Goal: Task Accomplishment & Management: Use online tool/utility

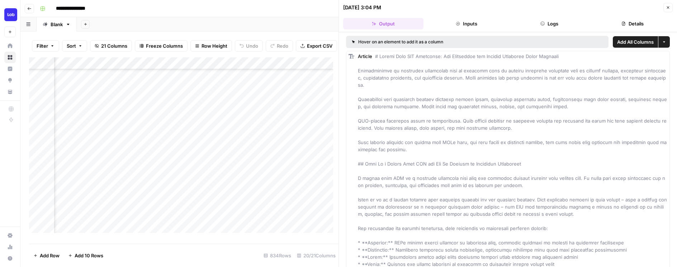
click at [670, 12] on header "[DATE] 3:04 PM Close Output Inputs Logs Details" at bounding box center [508, 16] width 338 height 32
click at [670, 10] on button "Close" at bounding box center [667, 7] width 9 height 9
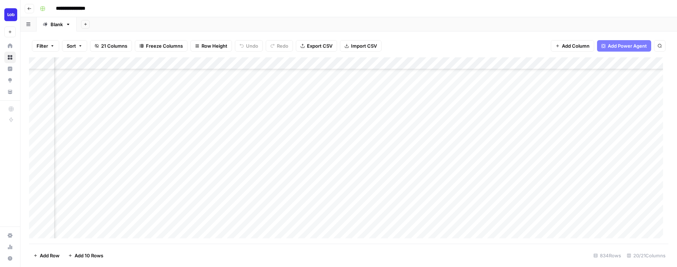
scroll to position [310, 0]
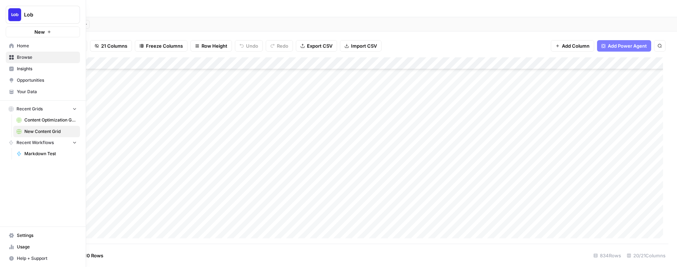
click at [32, 119] on span "Content Optimization Grid" at bounding box center [50, 120] width 52 height 6
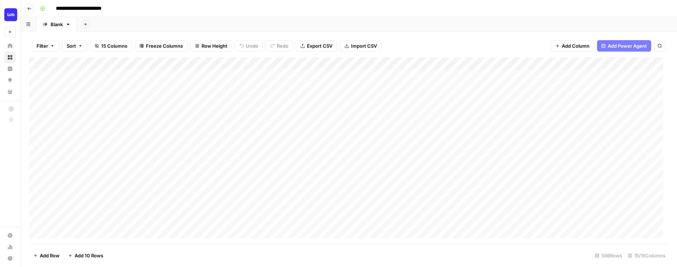
click at [494, 209] on div "Add Column" at bounding box center [348, 150] width 639 height 186
click at [236, 158] on div "Add Column" at bounding box center [348, 150] width 639 height 186
click at [390, 62] on div "Add Column" at bounding box center [348, 150] width 639 height 186
click at [365, 131] on span "Remove Column" at bounding box center [377, 133] width 63 height 7
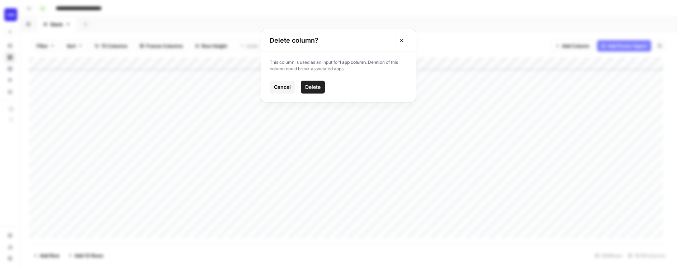
click at [313, 85] on span "Delete" at bounding box center [312, 86] width 15 height 7
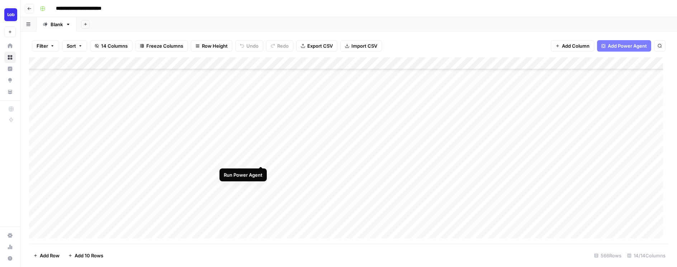
click at [261, 159] on div "Add Column" at bounding box center [348, 150] width 639 height 186
click at [275, 158] on div "Add Column" at bounding box center [348, 150] width 639 height 186
click at [250, 157] on div "Add Column" at bounding box center [348, 150] width 639 height 186
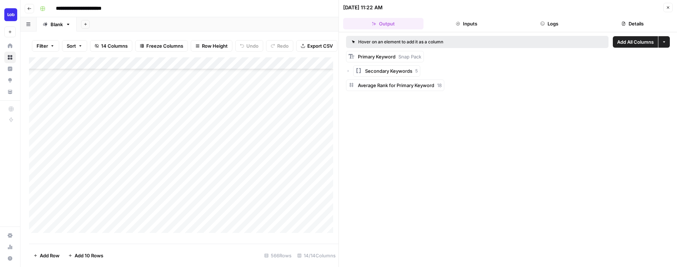
click at [349, 72] on icon "button" at bounding box center [348, 71] width 4 height 4
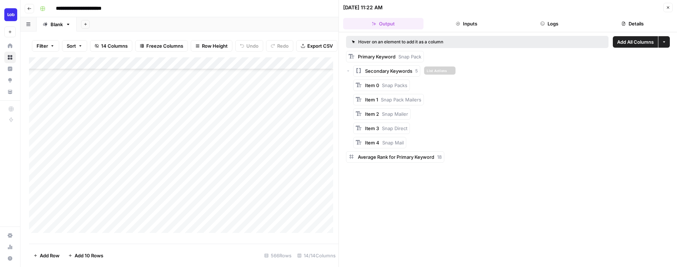
click at [386, 73] on span "Secondary Keywords" at bounding box center [388, 70] width 47 height 7
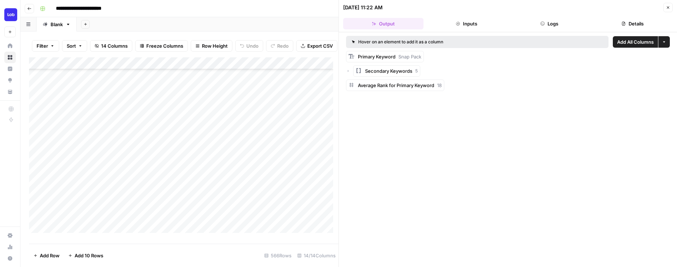
click at [386, 73] on span "Secondary Keywords" at bounding box center [388, 70] width 47 height 7
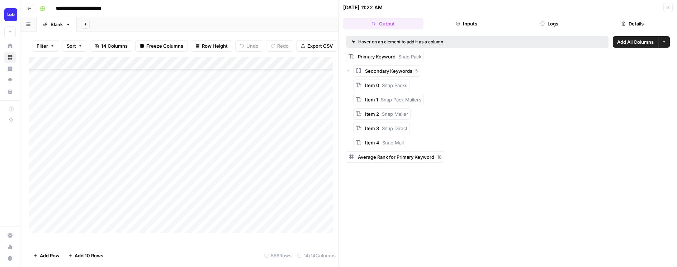
click at [667, 41] on button "More options" at bounding box center [663, 41] width 11 height 11
click at [372, 69] on span "Secondary Keywords" at bounding box center [388, 70] width 47 height 7
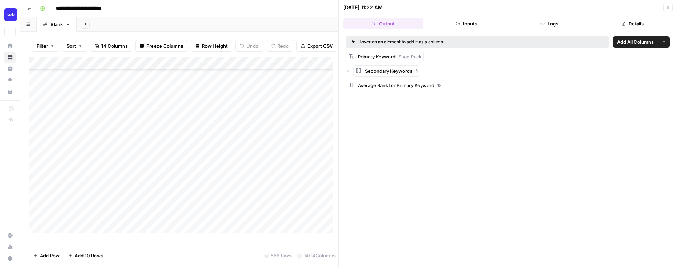
click at [372, 69] on span "Secondary Keywords" at bounding box center [388, 70] width 47 height 7
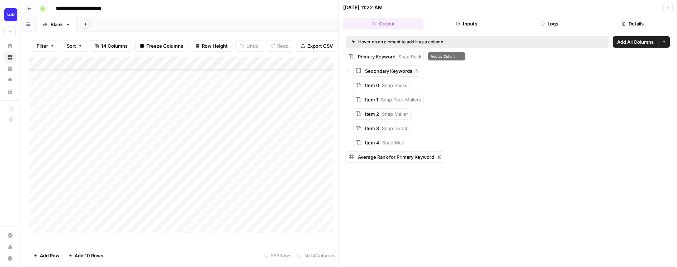
click at [371, 54] on span "Primary Keyword" at bounding box center [377, 57] width 38 height 6
click at [393, 75] on button "Secondary Keywords 5" at bounding box center [386, 70] width 67 height 11
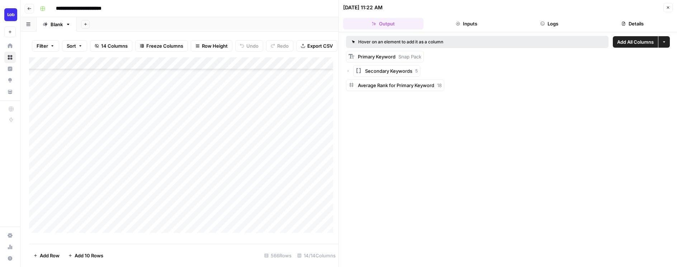
click at [664, 38] on button "More options" at bounding box center [663, 41] width 11 height 11
click at [639, 59] on span "Add as Single Column" at bounding box center [636, 58] width 48 height 7
click at [671, 8] on button "Close" at bounding box center [667, 7] width 9 height 9
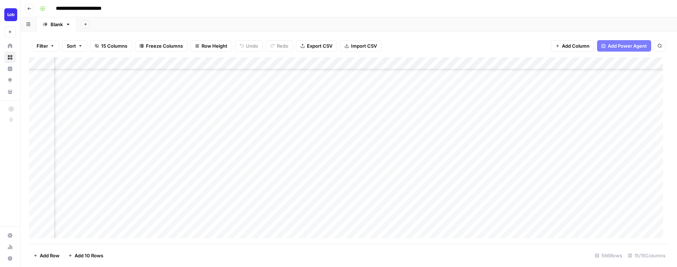
click at [338, 63] on div "Add Column" at bounding box center [348, 150] width 639 height 186
click at [317, 133] on span "Remove Column" at bounding box center [324, 133] width 63 height 7
click at [312, 85] on span "Delete" at bounding box center [312, 86] width 15 height 7
click at [271, 62] on div "Add Column" at bounding box center [348, 150] width 639 height 186
click at [330, 64] on div "Add Column" at bounding box center [348, 150] width 639 height 186
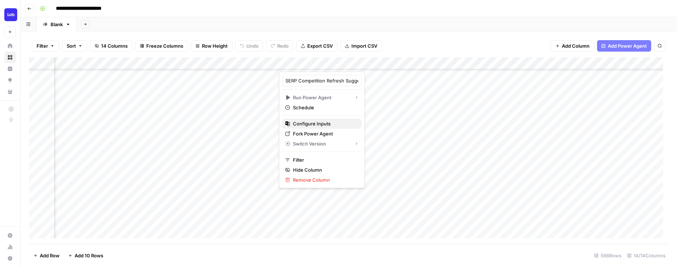
click at [315, 123] on span "Configure Inputs" at bounding box center [324, 123] width 63 height 7
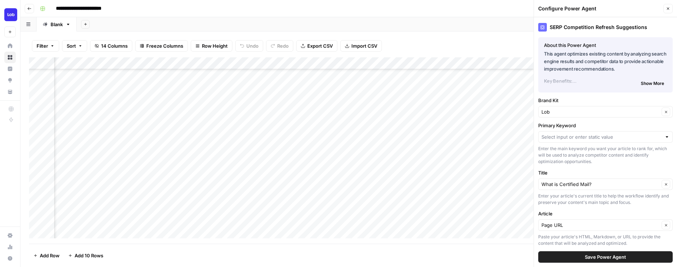
click at [273, 62] on div "Add Column" at bounding box center [348, 150] width 639 height 186
drag, startPoint x: 249, startPoint y: 79, endPoint x: 211, endPoint y: 76, distance: 37.7
click at [211, 76] on body "**********" at bounding box center [338, 133] width 677 height 267
drag, startPoint x: 248, startPoint y: 80, endPoint x: 219, endPoint y: 78, distance: 29.4
click at [219, 78] on div "Output (1)" at bounding box center [257, 80] width 79 height 11
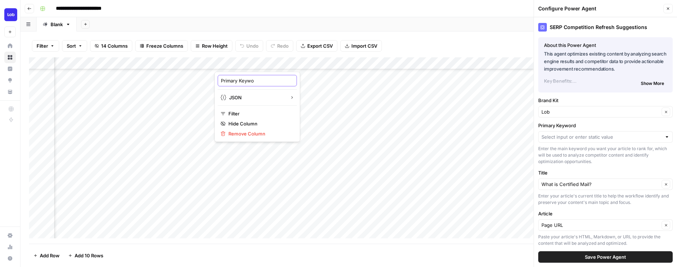
type input "Primary Keywod"
click at [275, 62] on div "Add Column" at bounding box center [348, 150] width 639 height 186
click at [252, 80] on input "Primary Keywod" at bounding box center [257, 80] width 73 height 7
type input "Primary Keyword"
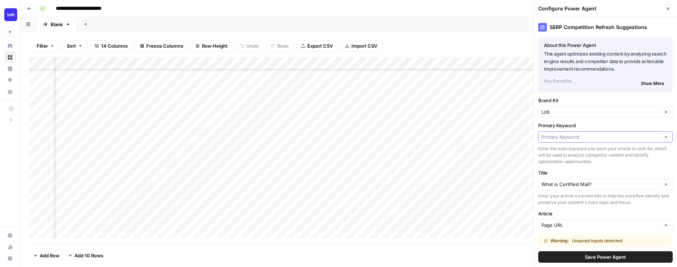
click at [593, 138] on input "Primary Keyword" at bounding box center [600, 136] width 118 height 7
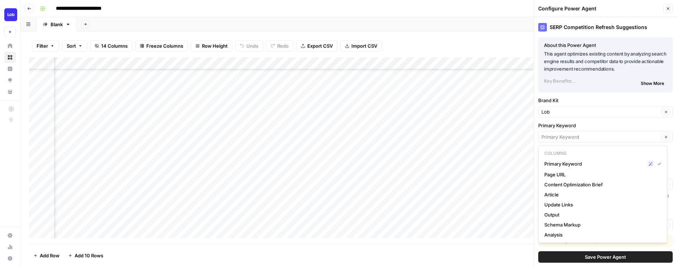
type input "Primary Keyword"
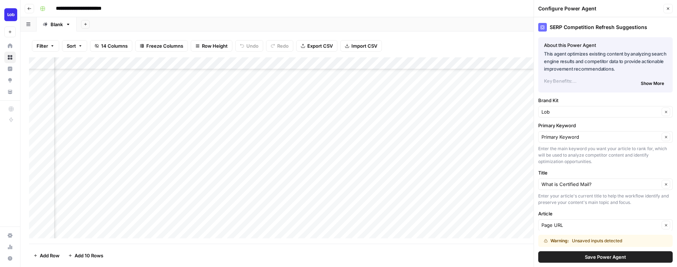
click at [594, 105] on div "Brand Kit Lob Clear" at bounding box center [605, 107] width 134 height 21
click at [581, 258] on button "Save Power Agent" at bounding box center [605, 256] width 134 height 11
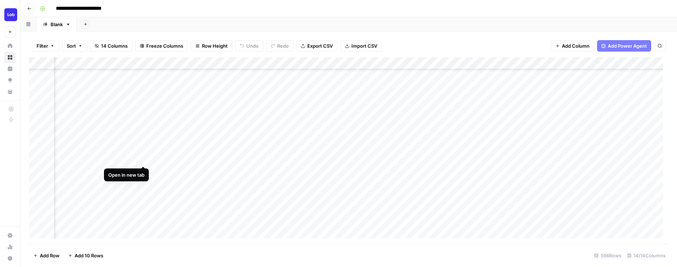
click at [143, 158] on div "Add Column" at bounding box center [348, 150] width 639 height 186
click at [331, 63] on div "Add Column" at bounding box center [348, 150] width 639 height 186
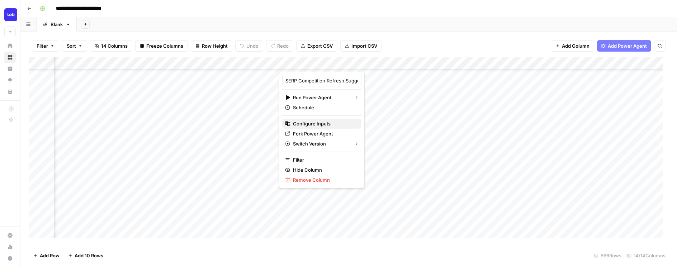
click at [311, 120] on span "Configure Inputs" at bounding box center [324, 123] width 63 height 7
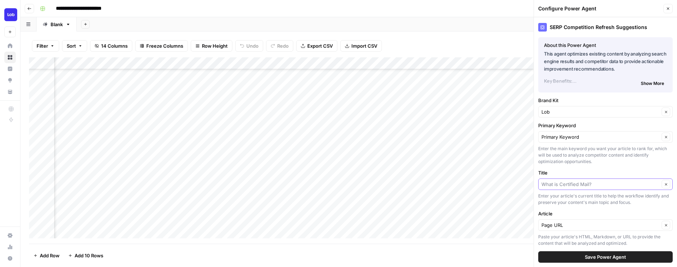
drag, startPoint x: 597, startPoint y: 186, endPoint x: 536, endPoint y: 181, distance: 61.2
click at [536, 181] on div "SERP Competition Refresh Suggestions About this Power Agent This agent optimize…" at bounding box center [605, 142] width 143 height 250
type input "What is Certified Mail?"
click at [662, 187] on button "Clear" at bounding box center [665, 184] width 9 height 9
click at [639, 186] on input "Title" at bounding box center [601, 184] width 120 height 7
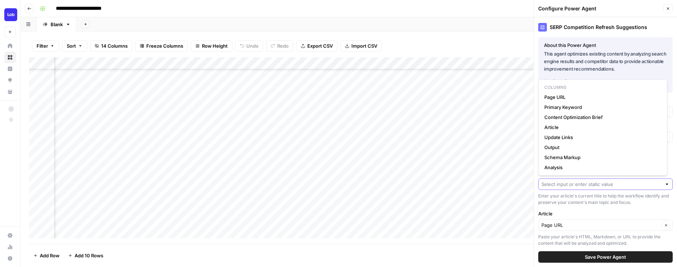
paste input "What are Snap Packs in Direct Mail Marketing?"
type input "What are Snap Packs in Direct Mail Marketing?"
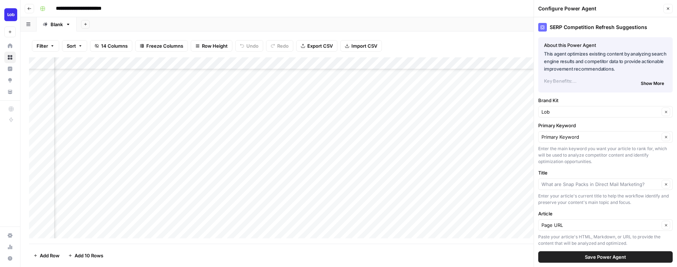
type input "What are Snap Packs in Direct Mail Marketing?"
click at [603, 260] on span "Save Power Agent" at bounding box center [604, 256] width 41 height 7
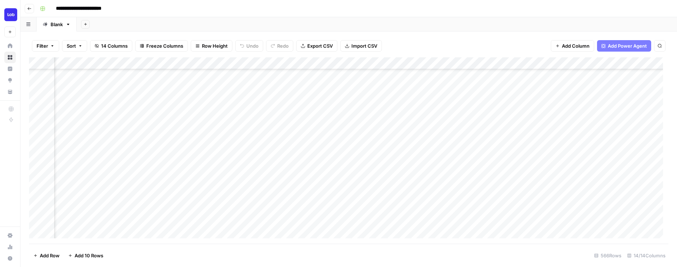
click at [311, 157] on div "Add Column" at bounding box center [348, 150] width 639 height 186
click at [456, 62] on div "Add Column" at bounding box center [348, 150] width 639 height 186
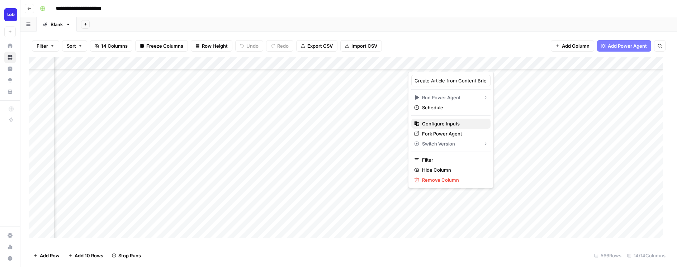
click at [433, 123] on span "Configure Inputs" at bounding box center [453, 123] width 63 height 7
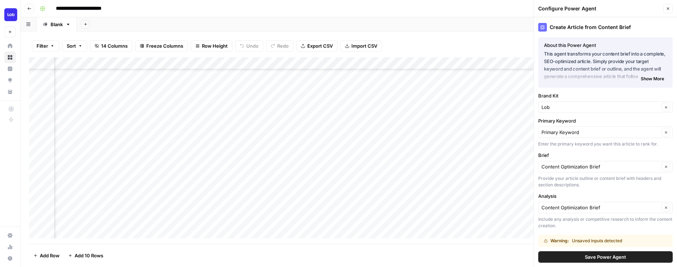
click at [584, 255] on span "Save Power Agent" at bounding box center [604, 256] width 41 height 7
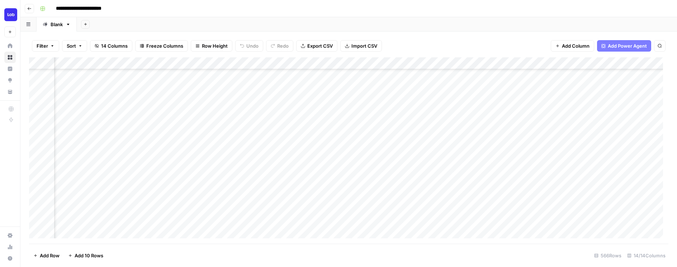
click at [588, 63] on div "Add Column" at bounding box center [348, 150] width 639 height 186
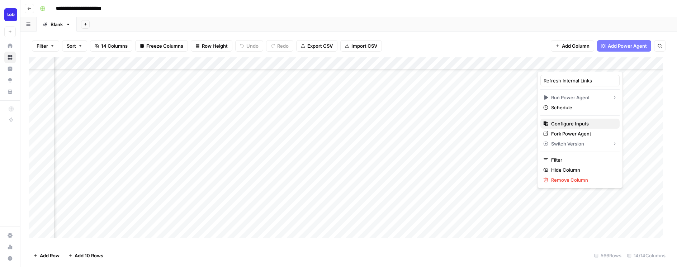
click at [561, 120] on span "Configure Inputs" at bounding box center [582, 123] width 63 height 7
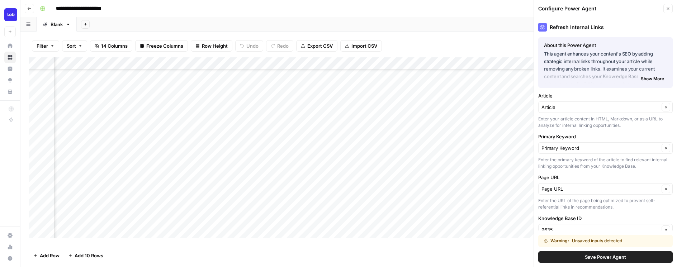
click at [589, 258] on span "Save Power Agent" at bounding box center [604, 256] width 41 height 7
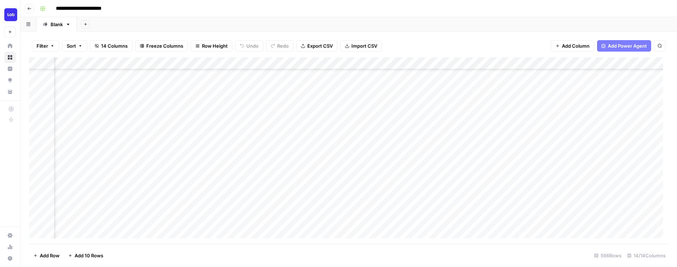
scroll to position [148, 324]
click at [457, 63] on div "Add Column" at bounding box center [348, 150] width 639 height 186
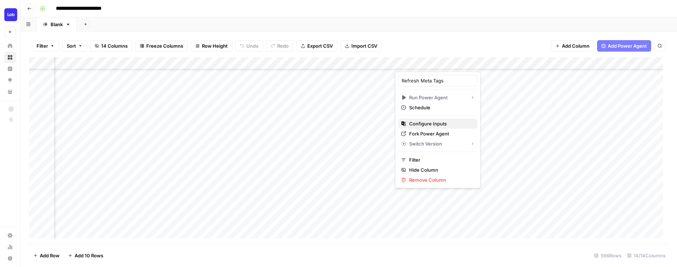
click at [430, 126] on span "Configure Inputs" at bounding box center [440, 123] width 63 height 7
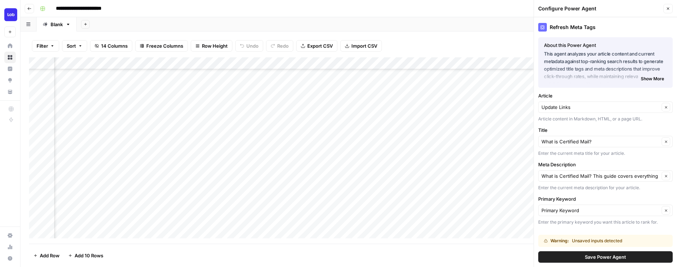
click at [590, 257] on span "Save Power Agent" at bounding box center [604, 256] width 41 height 7
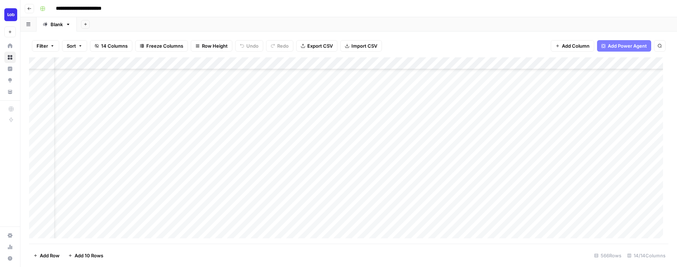
scroll to position [148, 0]
click at [236, 170] on div "Add Column" at bounding box center [348, 150] width 639 height 186
click at [390, 158] on div "Add Column" at bounding box center [348, 150] width 639 height 186
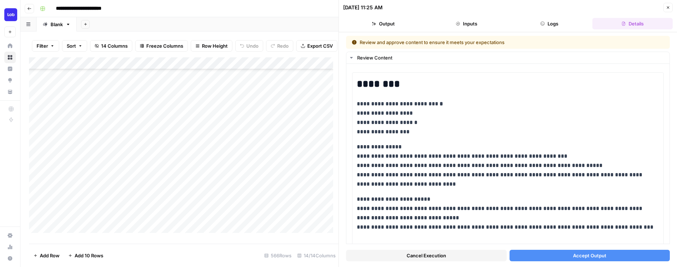
click at [575, 254] on span "Accept Output" at bounding box center [589, 255] width 33 height 7
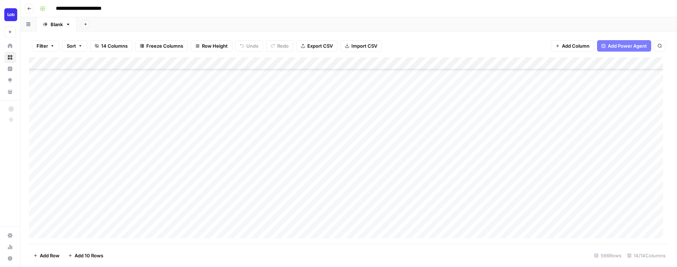
click at [196, 170] on div "Add Column" at bounding box center [348, 150] width 639 height 186
click at [381, 61] on div "Add Column" at bounding box center [348, 150] width 639 height 186
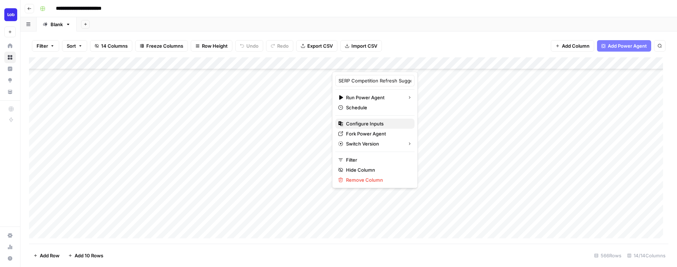
click at [366, 122] on span "Configure Inputs" at bounding box center [377, 123] width 63 height 7
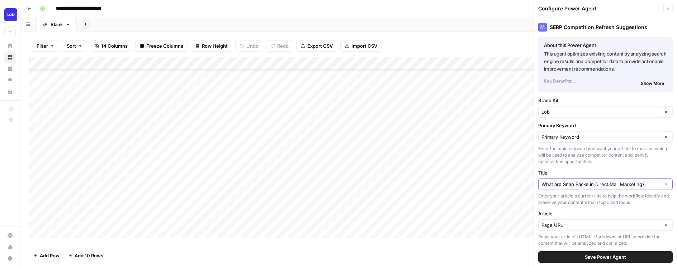
click at [664, 186] on icon "button" at bounding box center [666, 184] width 4 height 4
click at [631, 185] on input "Title" at bounding box center [601, 184] width 120 height 7
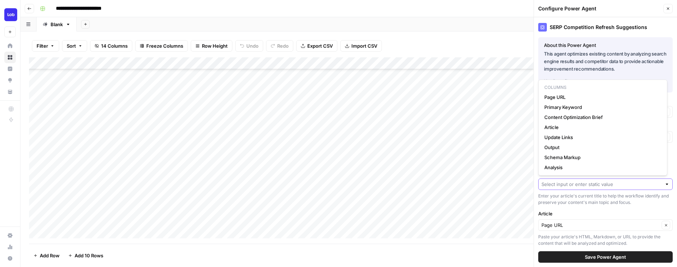
paste input "Autocomplete and Verify Address With React Components"
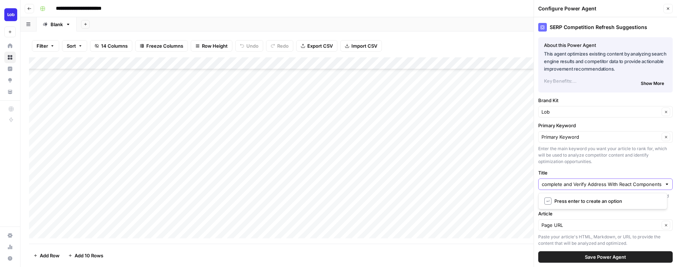
type input "Autocomplete and Verify Address With React Components"
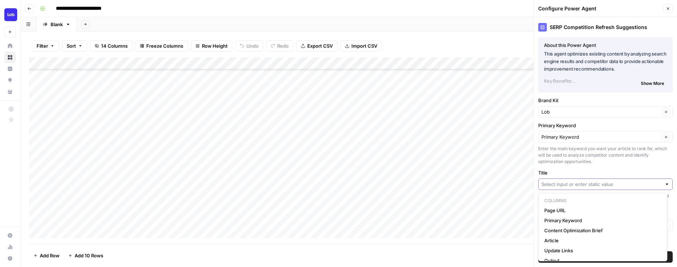
click at [618, 186] on input "Title" at bounding box center [601, 184] width 120 height 7
paste input "Autocomplete and Verify Address With React Components"
type input "Autocomplete and Verify Address With React Components"
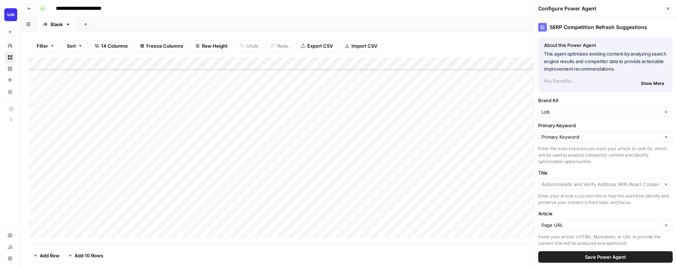
type input "Autocomplete and Verify Address With React Components"
click at [616, 259] on span "Save Power Agent" at bounding box center [604, 256] width 41 height 7
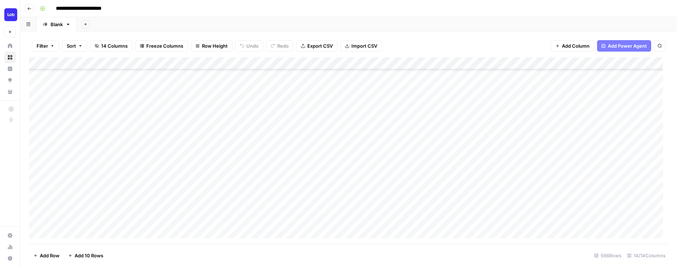
click at [364, 170] on div "Add Column" at bounding box center [348, 150] width 639 height 186
click at [497, 158] on div "Add Column" at bounding box center [348, 150] width 639 height 186
click at [623, 159] on div "Add Column" at bounding box center [348, 150] width 639 height 186
click at [393, 169] on div "Add Column" at bounding box center [348, 150] width 639 height 186
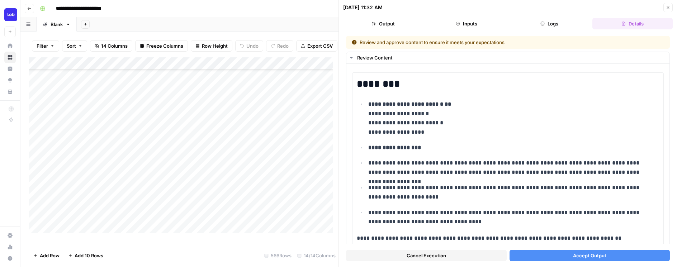
click at [536, 259] on button "Accept Output" at bounding box center [589, 255] width 161 height 11
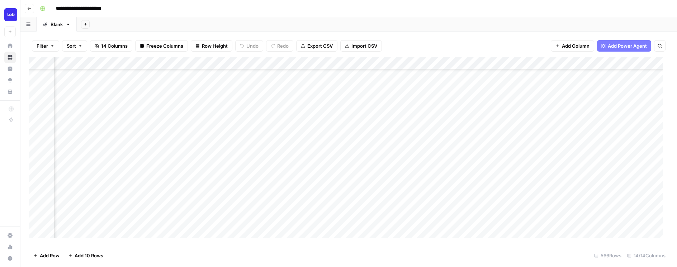
scroll to position [148, 218]
click at [276, 171] on div "Add Column" at bounding box center [348, 150] width 639 height 186
click at [560, 63] on div "Add Column" at bounding box center [348, 150] width 639 height 186
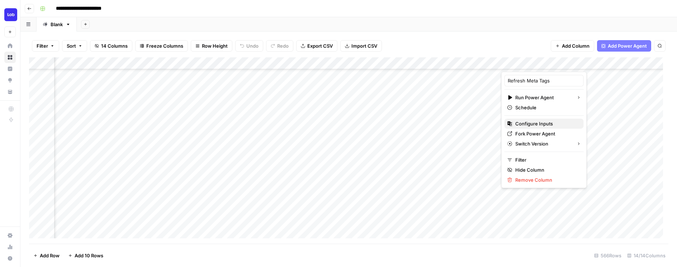
click at [528, 122] on span "Configure Inputs" at bounding box center [546, 123] width 63 height 7
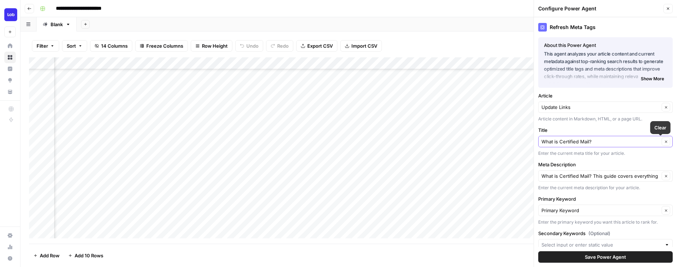
click at [664, 140] on icon "button" at bounding box center [666, 142] width 4 height 4
click at [583, 137] on div at bounding box center [605, 141] width 134 height 11
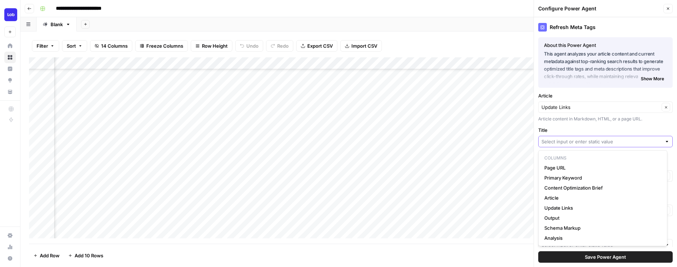
paste input "What are Snap Packs in Direct Mail Marketing? - Lob"
type input "What are Snap Packs in Direct Mail Marketing? - Lob"
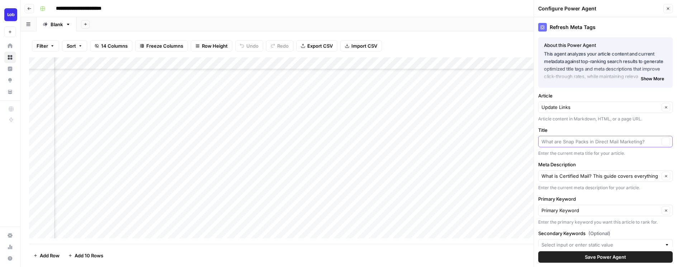
scroll to position [0, 0]
type input "What are Snap Packs in Direct Mail Marketing?"
click at [661, 177] on button "Clear" at bounding box center [665, 176] width 9 height 9
click at [630, 178] on input "Meta Description" at bounding box center [601, 175] width 120 height 7
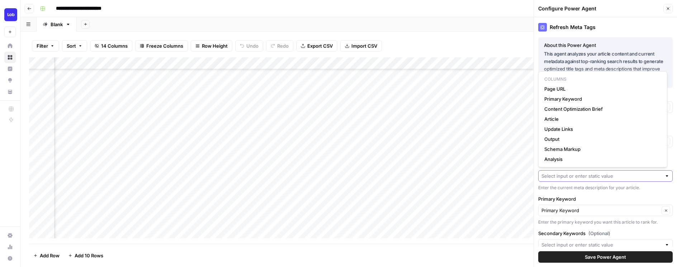
paste input "Snap packs are pressure-sealed mailers, perforated on 2-3 sides. Once opened, a…"
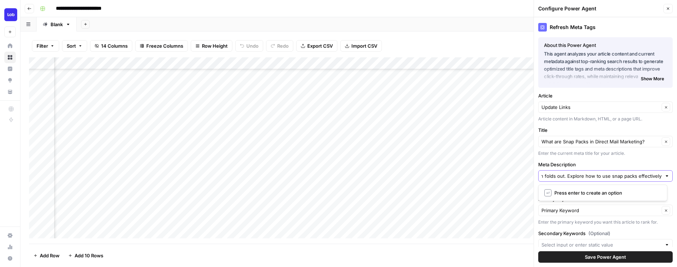
type input "Snap packs are pressure-sealed mailers, perforated on 2-3 sides. Once opened, a…"
click at [620, 256] on span "Save Power Agent" at bounding box center [604, 256] width 41 height 7
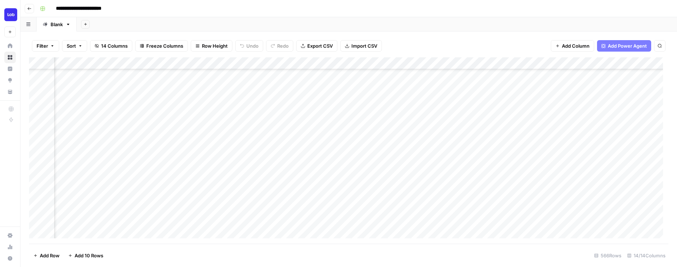
click at [538, 158] on div "Add Column" at bounding box center [348, 150] width 639 height 186
click at [560, 63] on div "Add Column" at bounding box center [348, 150] width 639 height 186
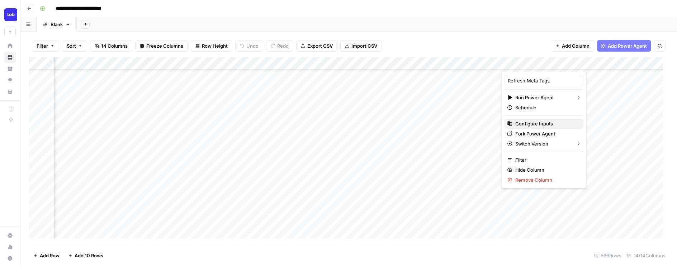
click at [536, 122] on span "Configure Inputs" at bounding box center [546, 123] width 63 height 7
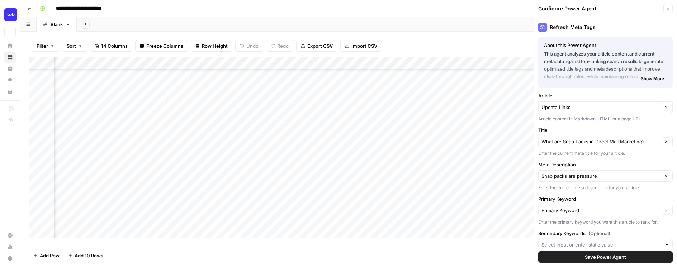
click at [602, 182] on div "Meta Description Snap packs are pressure Clear Enter the current meta descripti…" at bounding box center [605, 176] width 134 height 30
click at [606, 176] on input "Meta Description" at bounding box center [600, 175] width 118 height 7
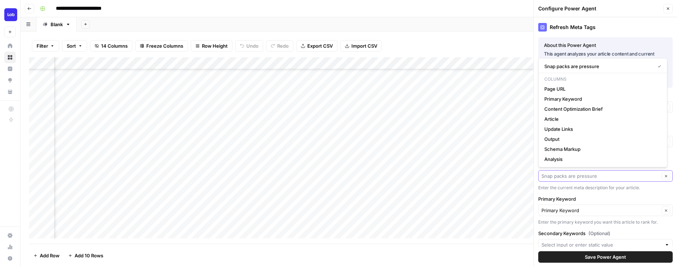
click at [606, 176] on input "Meta Description" at bounding box center [600, 175] width 118 height 7
click at [578, 176] on input "Meta Description" at bounding box center [600, 175] width 118 height 7
drag, startPoint x: 578, startPoint y: 176, endPoint x: 659, endPoint y: 181, distance: 81.1
click at [659, 181] on div "Clear" at bounding box center [605, 175] width 134 height 11
click at [655, 180] on div "Clear" at bounding box center [605, 175] width 134 height 11
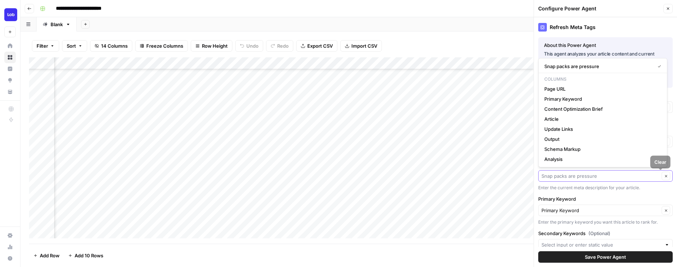
click at [664, 175] on icon "button" at bounding box center [666, 176] width 4 height 4
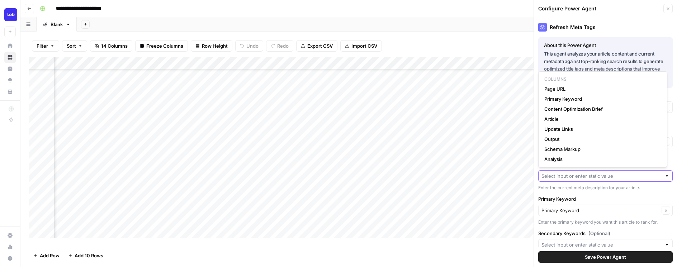
click at [611, 168] on label "Meta Description" at bounding box center [605, 164] width 134 height 7
click at [611, 172] on input "Meta Description" at bounding box center [601, 175] width 120 height 7
click at [646, 192] on div "Refresh Meta Tags About this Power Agent This agent analyzes your article conte…" at bounding box center [605, 142] width 143 height 250
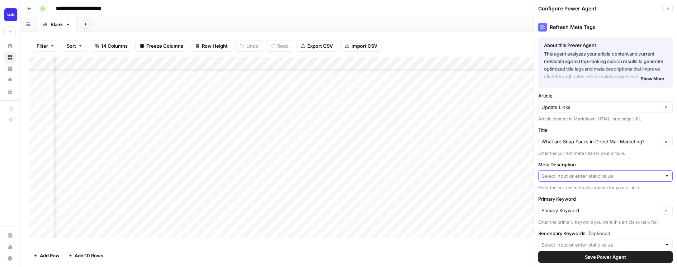
click at [622, 177] on input "Meta Description" at bounding box center [601, 175] width 120 height 7
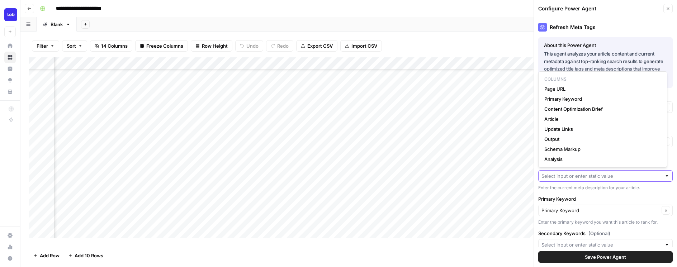
paste input "Snap packs are pressure-sealed mailers, perforated on 2-3 sides. Once opened, a…"
type input "Snap packs are pressure-sealed mailers, perforated on 2-3 sides. Once opened, a…"
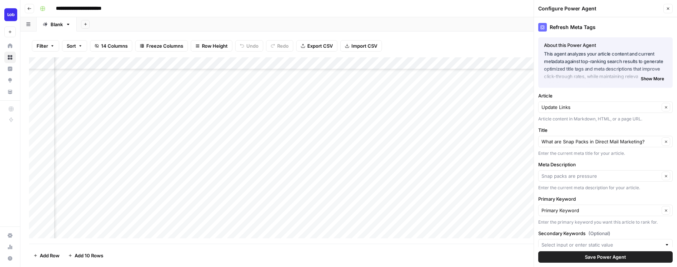
type input "Snap packs are pressure"
click at [642, 259] on button "Save Power Agent" at bounding box center [605, 256] width 134 height 11
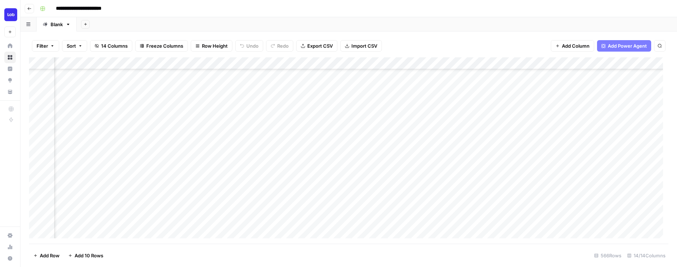
click at [405, 169] on div "Add Column" at bounding box center [348, 150] width 639 height 186
click at [569, 159] on div "Add Column" at bounding box center [348, 150] width 639 height 186
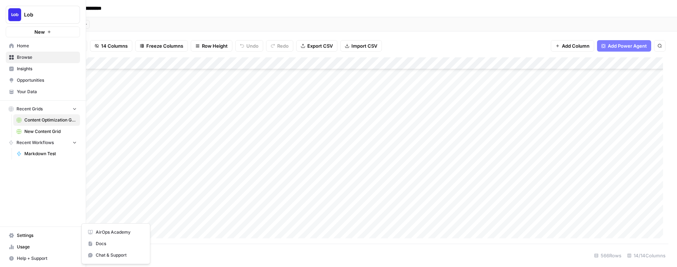
click at [20, 259] on span "Help + Support" at bounding box center [47, 258] width 60 height 6
click at [102, 255] on span "Chat & Support" at bounding box center [120, 255] width 48 height 6
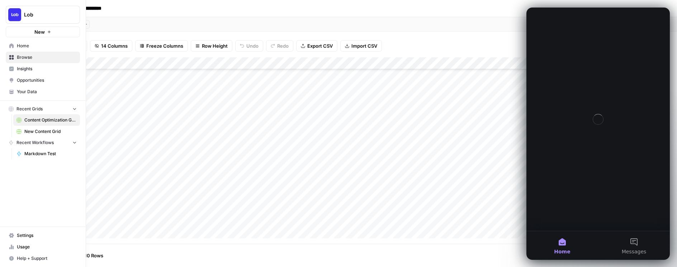
scroll to position [0, 0]
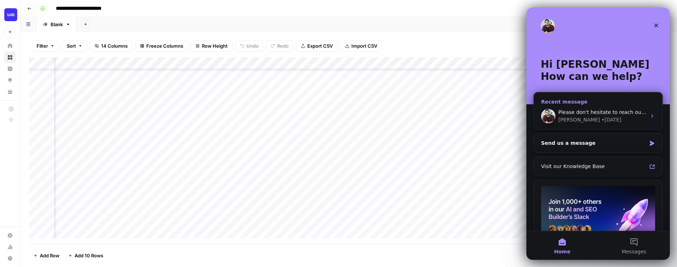
click at [601, 119] on div "• 6d ago" at bounding box center [611, 120] width 20 height 8
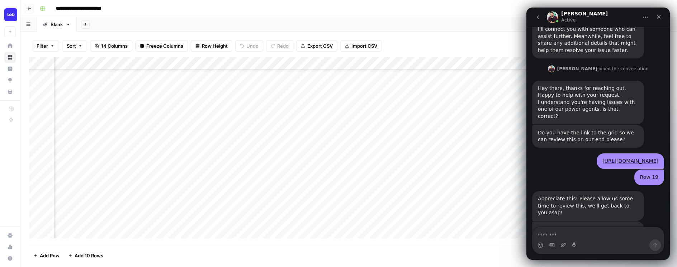
scroll to position [1099, 0]
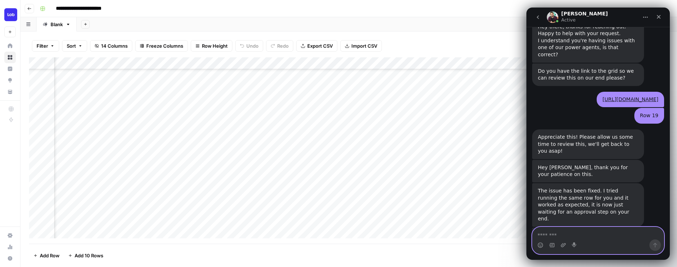
click at [562, 238] on textarea "Message…" at bounding box center [597, 233] width 131 height 12
paste textarea "**********"
type textarea "**********"
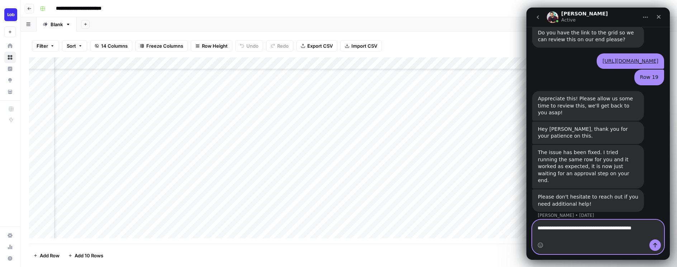
scroll to position [1154, 0]
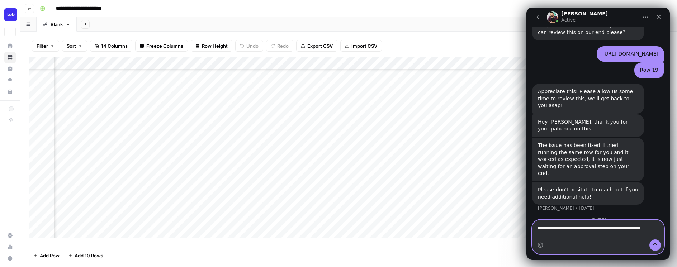
type textarea "**********"
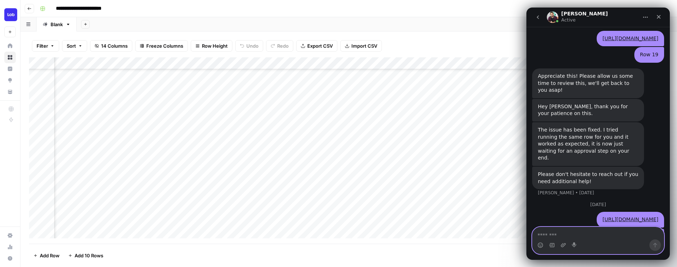
scroll to position [1170, 0]
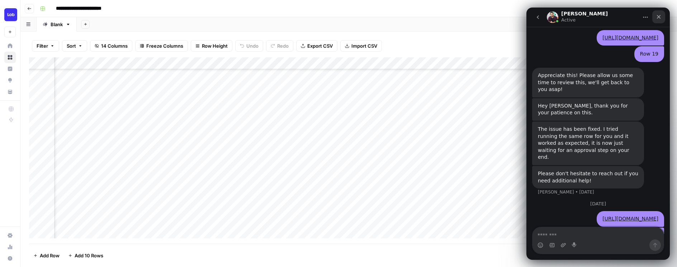
click at [661, 19] on icon "Close" at bounding box center [658, 17] width 6 height 6
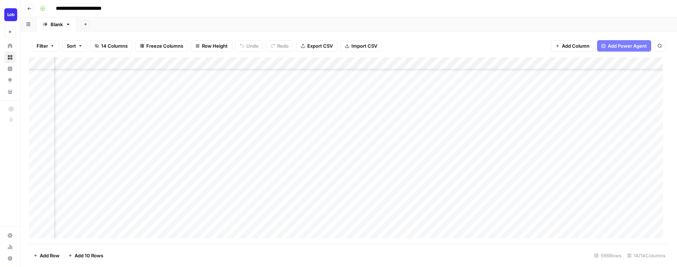
click at [575, 158] on div "Add Column" at bounding box center [348, 150] width 639 height 186
click at [575, 171] on div "Add Column" at bounding box center [348, 150] width 639 height 186
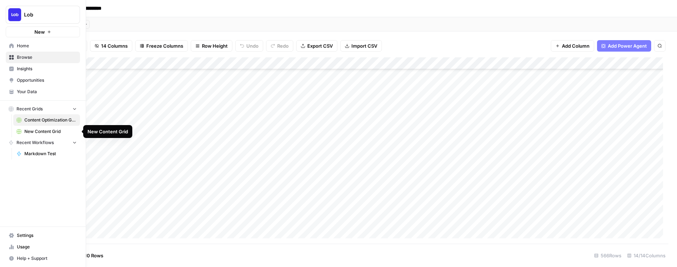
click at [39, 133] on span "New Content Grid" at bounding box center [50, 131] width 52 height 6
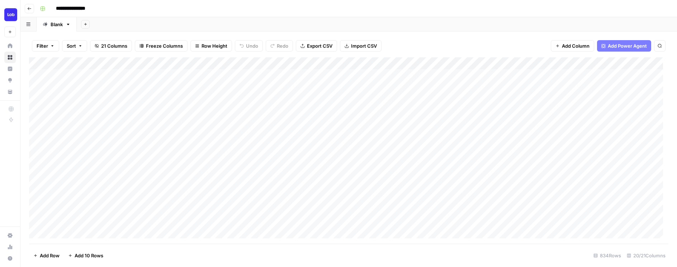
click at [217, 204] on div "Add Column" at bounding box center [348, 150] width 639 height 186
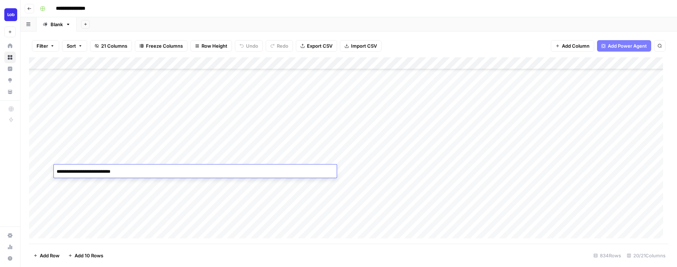
type textarea "**********"
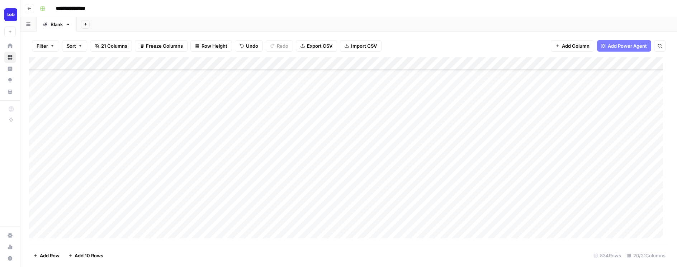
click at [369, 170] on div "Add Column" at bounding box center [348, 150] width 639 height 186
click at [498, 170] on div "Add Column" at bounding box center [348, 150] width 639 height 186
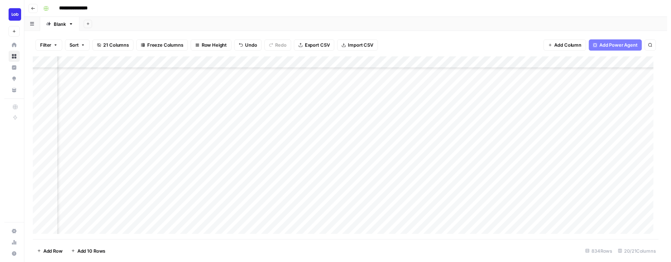
scroll to position [257, 77]
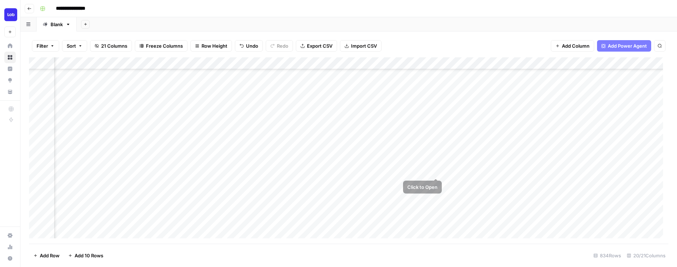
click at [436, 170] on div "Add Column" at bounding box center [348, 150] width 639 height 186
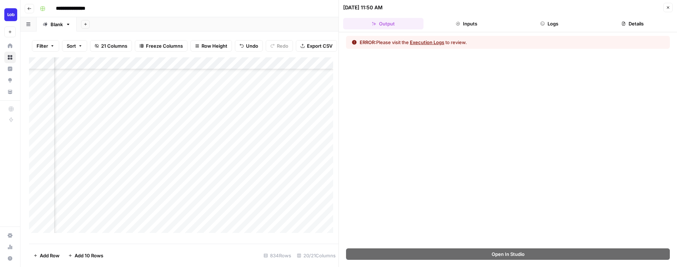
click at [433, 39] on button "Execution Logs" at bounding box center [427, 42] width 34 height 7
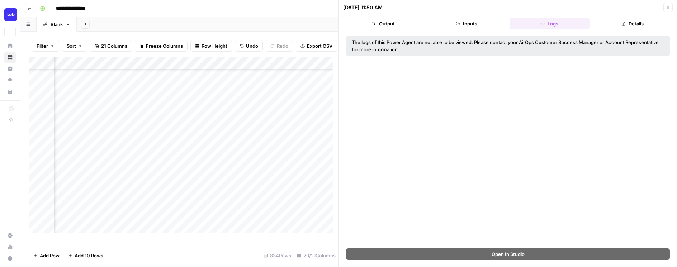
click at [666, 8] on icon "button" at bounding box center [667, 7] width 4 height 4
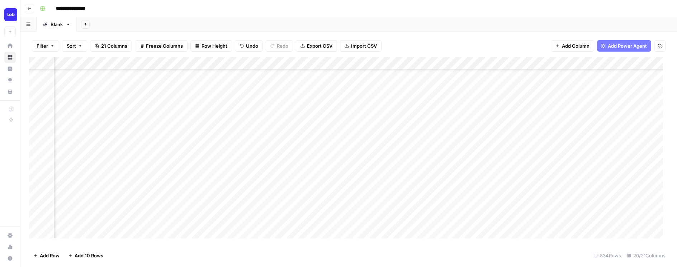
scroll to position [257, 0]
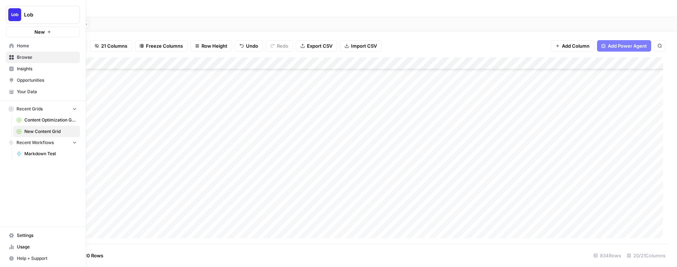
click at [22, 256] on span "Help + Support" at bounding box center [47, 258] width 60 height 6
click at [21, 255] on span "Help + Support" at bounding box center [47, 258] width 60 height 6
click at [105, 251] on button "Chat & Support" at bounding box center [116, 254] width 62 height 11
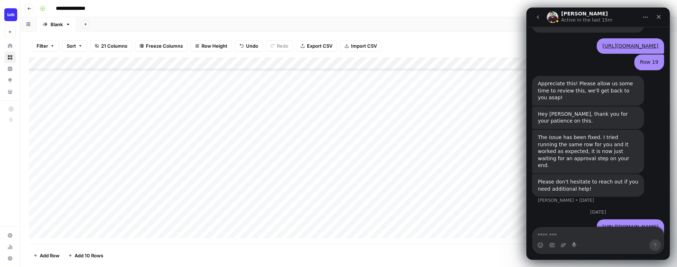
scroll to position [1170, 0]
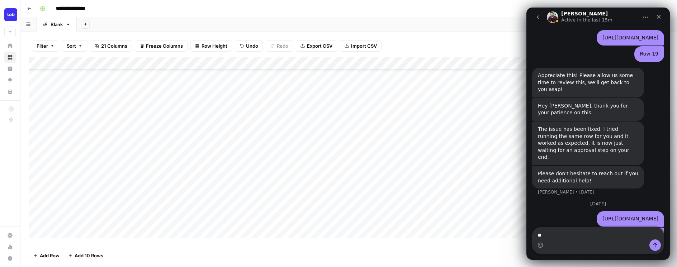
type textarea "*"
type textarea "**********"
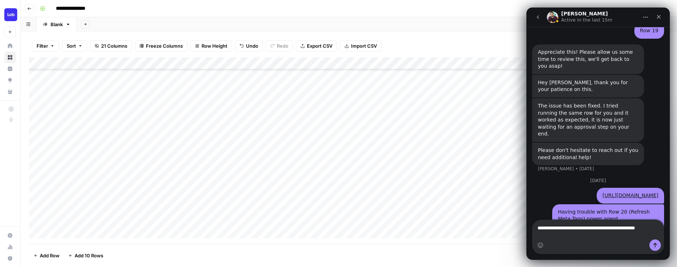
scroll to position [1200, 0]
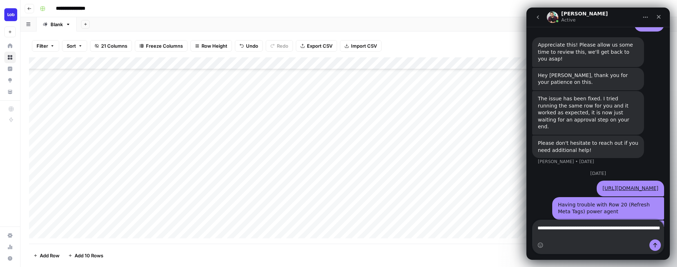
type textarea "**********"
click at [658, 243] on button "Send a message…" at bounding box center [654, 244] width 11 height 11
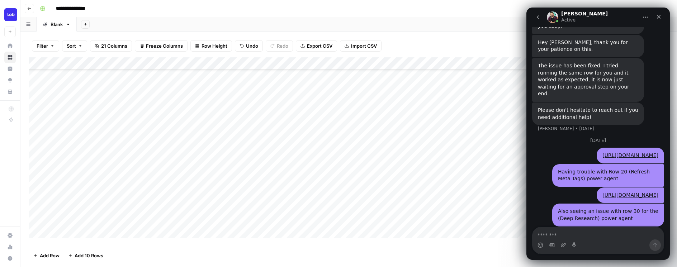
scroll to position [1244, 0]
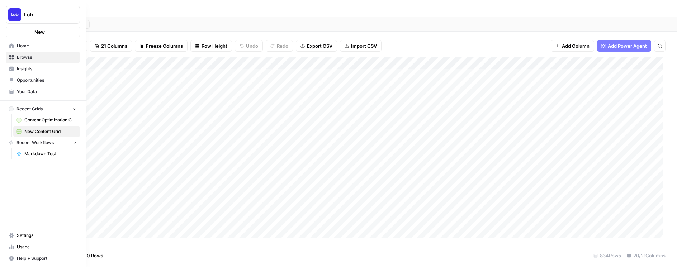
click at [6, 261] on button "Help + Support" at bounding box center [43, 258] width 74 height 11
click at [99, 256] on span "Chat & Support" at bounding box center [120, 255] width 48 height 6
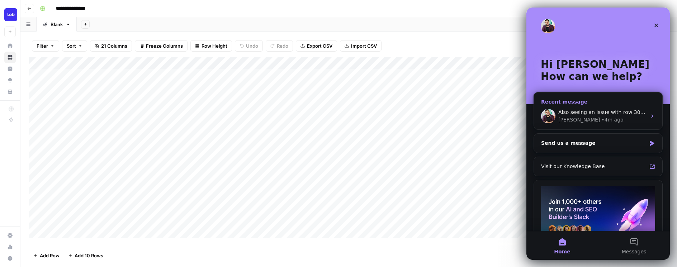
click at [595, 111] on span "Also seeing an issue with row 30 for the (Deep Research) power agent" at bounding box center [646, 112] width 177 height 6
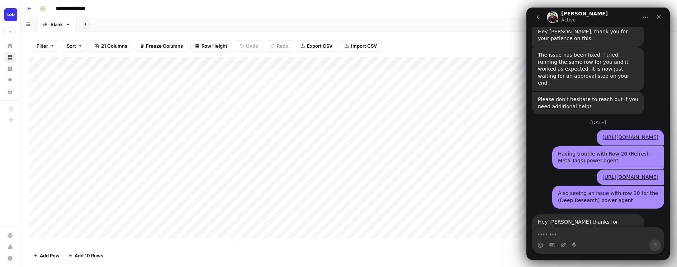
scroll to position [1252, 0]
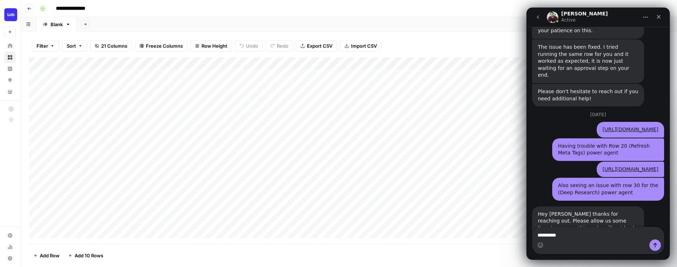
type textarea "**********"
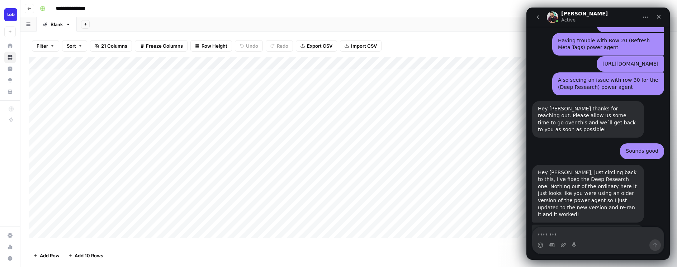
scroll to position [1353, 0]
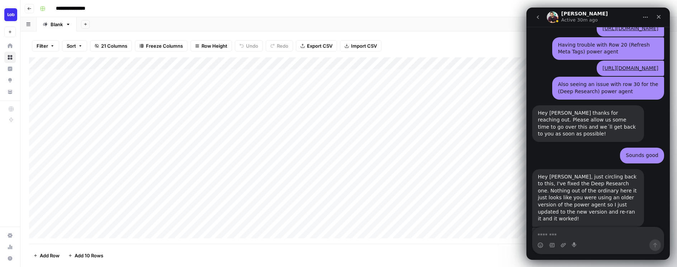
click at [538, 18] on icon "go back" at bounding box center [538, 17] width 6 height 6
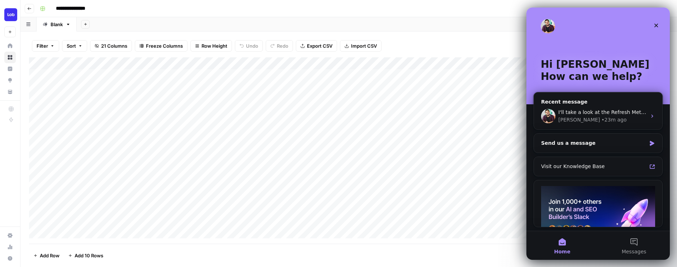
scroll to position [0, 0]
click at [659, 31] on div "Close" at bounding box center [655, 25] width 13 height 13
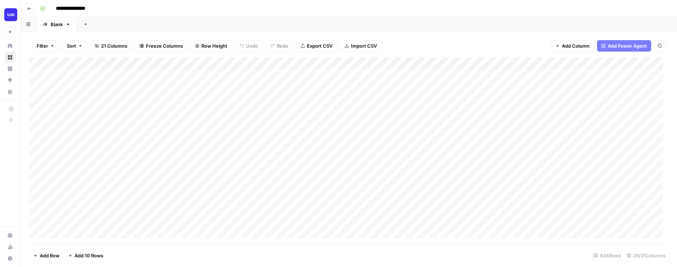
click at [414, 198] on div "Add Column" at bounding box center [348, 150] width 639 height 186
click at [436, 183] on div "Add Column" at bounding box center [348, 150] width 639 height 186
click at [516, 184] on div "Add Column" at bounding box center [348, 150] width 639 height 186
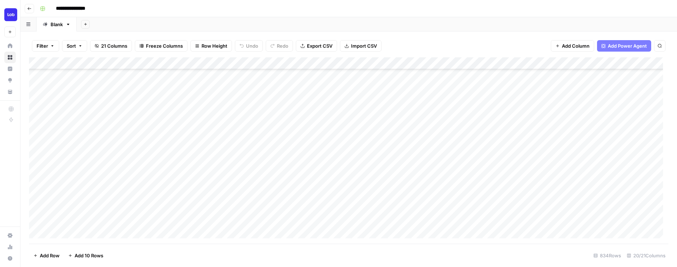
click at [652, 183] on div "Add Column" at bounding box center [348, 150] width 639 height 186
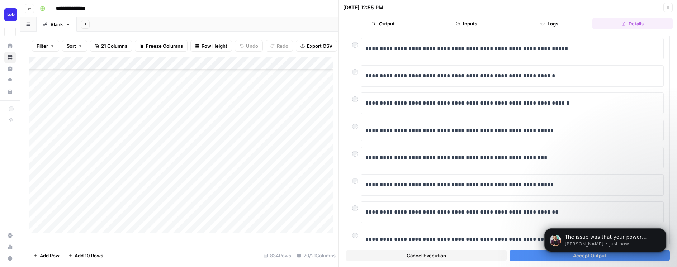
scroll to position [53, 0]
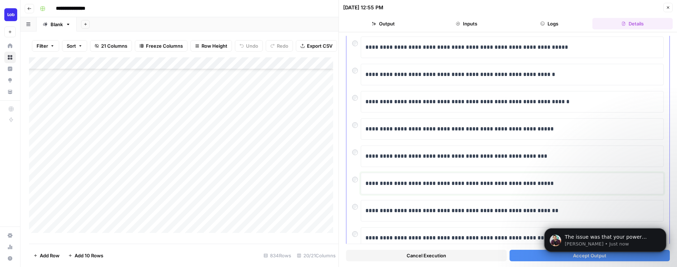
click at [432, 183] on p "**********" at bounding box center [509, 183] width 288 height 9
click at [394, 180] on p "**********" at bounding box center [509, 183] width 288 height 9
click at [397, 180] on p "**********" at bounding box center [509, 183] width 288 height 9
drag, startPoint x: 449, startPoint y: 181, endPoint x: 435, endPoint y: 181, distance: 13.6
click at [435, 181] on p "**********" at bounding box center [509, 183] width 288 height 9
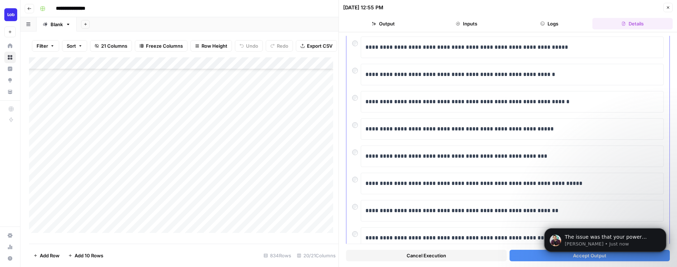
click at [353, 176] on div at bounding box center [356, 178] width 9 height 10
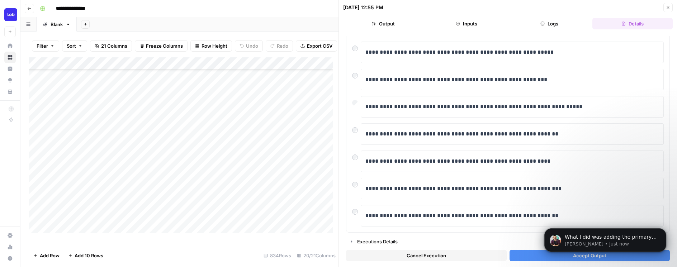
scroll to position [134, 0]
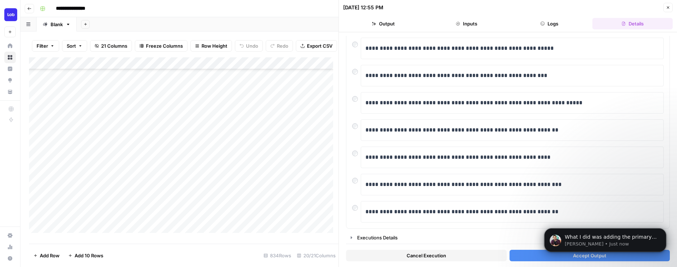
click at [531, 255] on button "Accept Output" at bounding box center [589, 255] width 161 height 11
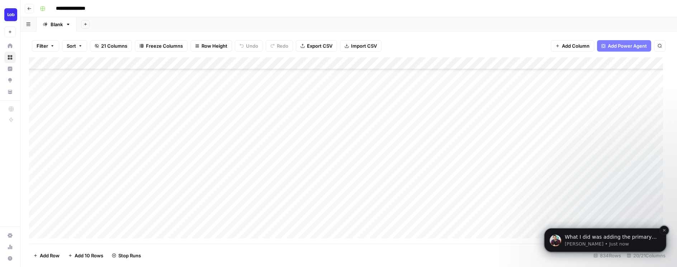
click at [596, 239] on p "What I did was adding the primary keyword as a separate column in text format a…" at bounding box center [610, 237] width 92 height 7
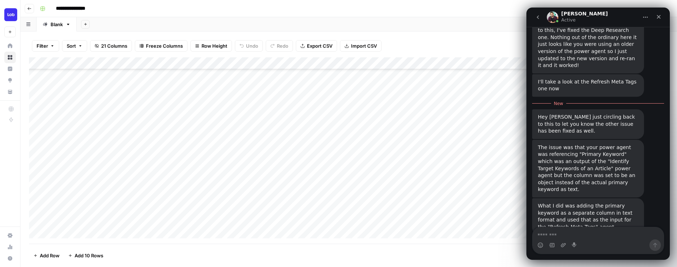
scroll to position [1512, 0]
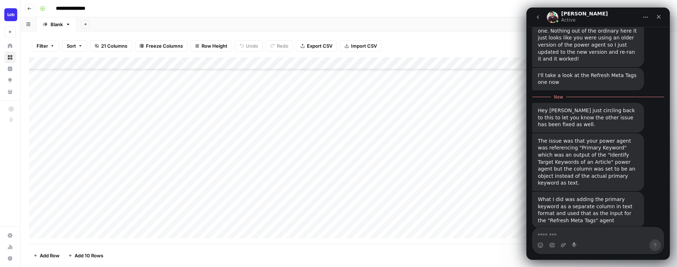
click at [612, 18] on div "Manuel Active" at bounding box center [591, 17] width 91 height 13
click at [539, 19] on icon "go back" at bounding box center [538, 17] width 6 height 6
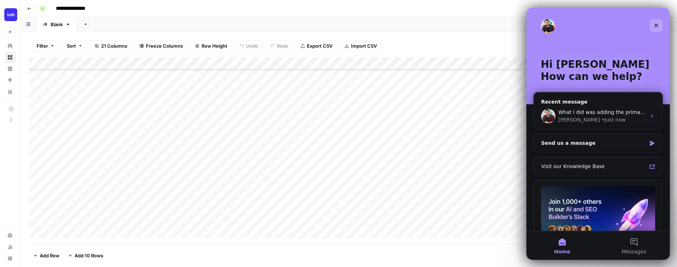
click at [654, 23] on icon "Close" at bounding box center [656, 26] width 6 height 6
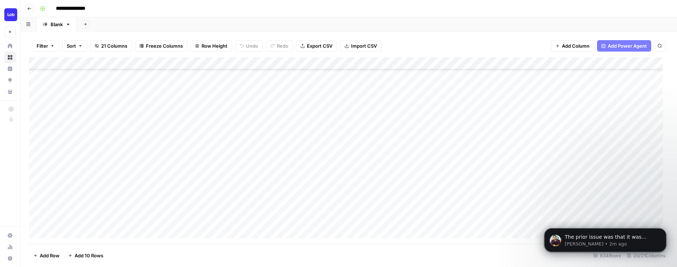
click at [550, 183] on div "Add Column" at bounding box center [348, 150] width 639 height 186
click at [437, 182] on div "Add Column" at bounding box center [348, 150] width 639 height 186
click at [231, 200] on div "Add Column" at bounding box center [348, 150] width 639 height 186
click at [566, 183] on div "Add Column" at bounding box center [348, 150] width 639 height 186
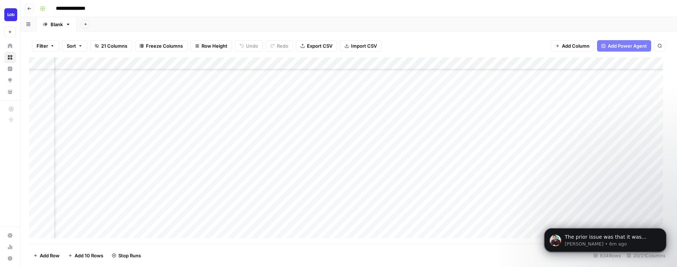
click at [116, 195] on div "Add Column" at bounding box center [348, 150] width 639 height 186
click at [142, 195] on div "Add Column" at bounding box center [348, 150] width 639 height 186
click at [142, 194] on textarea at bounding box center [195, 196] width 283 height 10
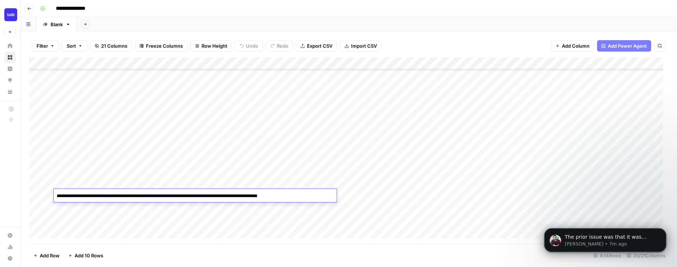
type textarea "**********"
click at [315, 211] on div "Add Column" at bounding box center [348, 150] width 639 height 186
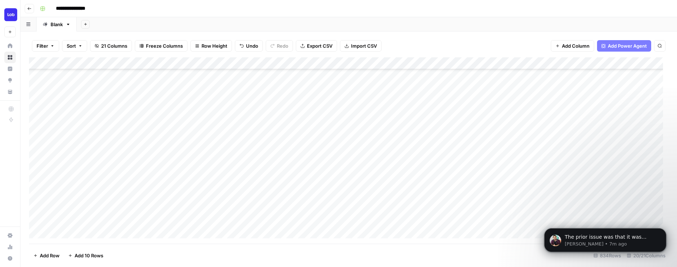
click at [257, 208] on div "Add Column" at bounding box center [348, 150] width 639 height 186
click at [257, 208] on textarea at bounding box center [195, 208] width 283 height 10
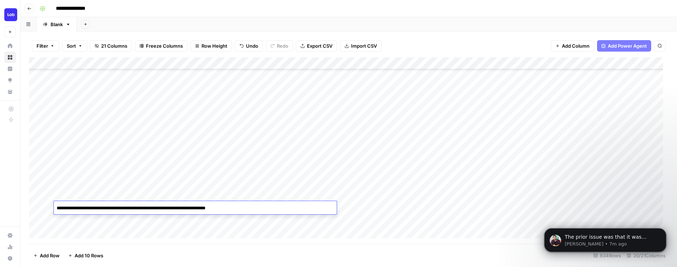
type textarea "**********"
click at [264, 230] on div "Add Column" at bounding box center [348, 150] width 639 height 186
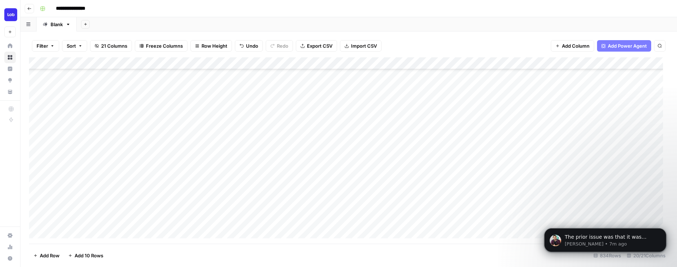
click at [367, 195] on div "Add Column" at bounding box center [348, 150] width 639 height 186
click at [597, 236] on p "The prior issue was that it was trying to google search and object, which was c…" at bounding box center [610, 237] width 92 height 7
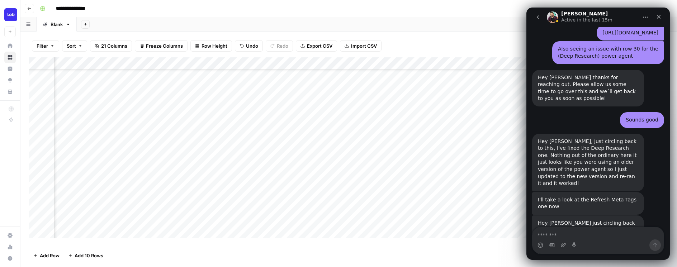
scroll to position [1529, 0]
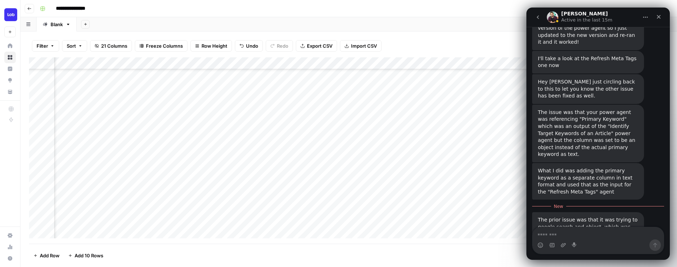
click at [601, 236] on textarea "Message…" at bounding box center [597, 233] width 131 height 12
type textarea "**********"
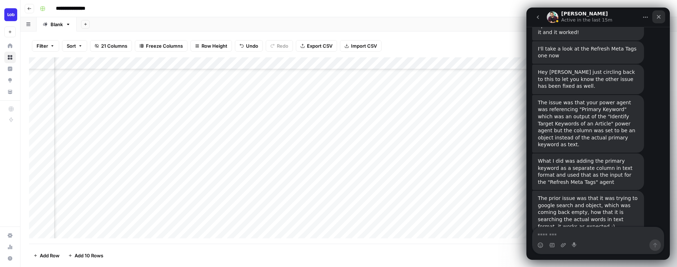
click at [655, 16] on div "Close" at bounding box center [658, 16] width 13 height 13
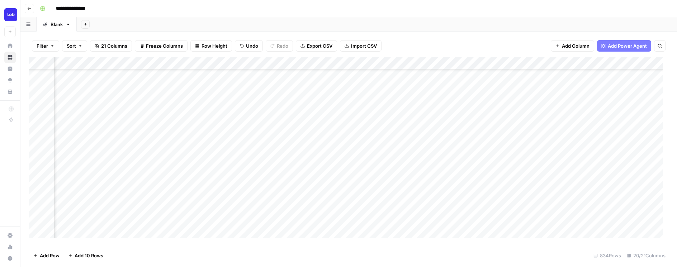
click at [186, 184] on div "Add Column" at bounding box center [348, 150] width 639 height 186
click at [496, 197] on div "Add Column" at bounding box center [348, 150] width 639 height 186
click at [539, 185] on div "Add Column" at bounding box center [348, 150] width 639 height 186
click at [591, 182] on div "Add Column" at bounding box center [348, 150] width 639 height 186
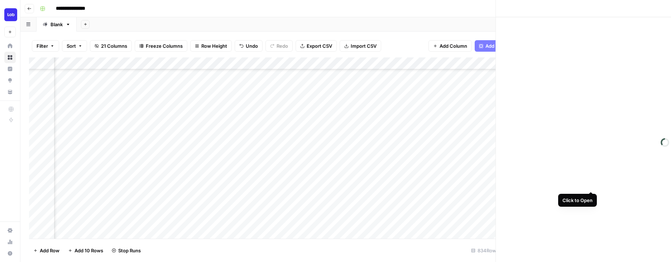
scroll to position [1538, 0]
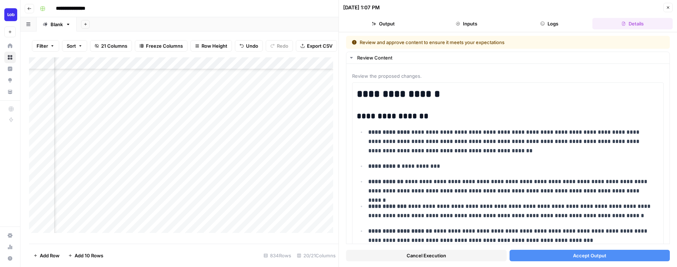
click at [580, 253] on span "Accept Output" at bounding box center [589, 255] width 33 height 7
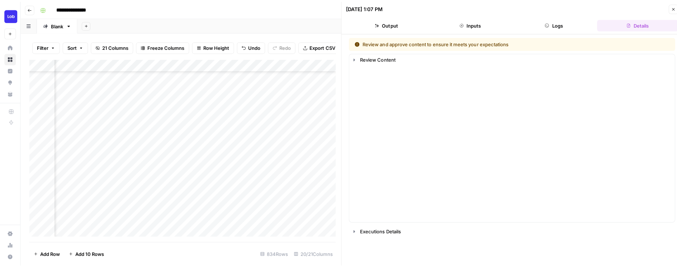
scroll to position [1538, 0]
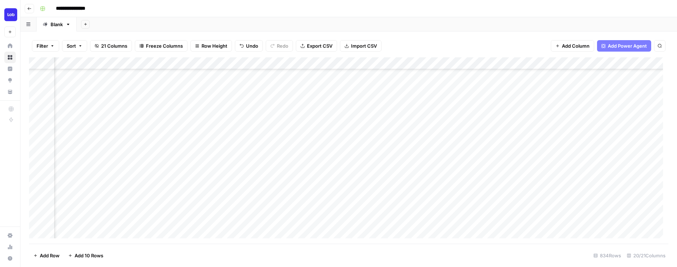
click at [231, 185] on div "Add Column" at bounding box center [348, 150] width 639 height 186
click at [567, 183] on div "Add Column" at bounding box center [348, 150] width 639 height 186
click at [228, 197] on div "Add Column" at bounding box center [348, 150] width 639 height 186
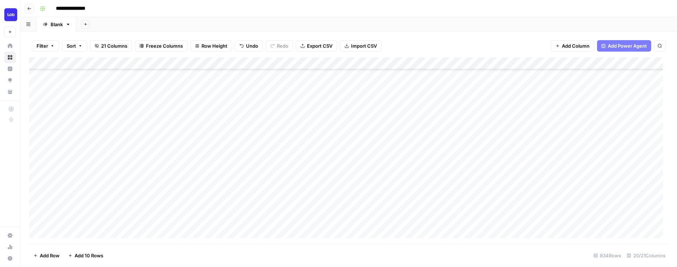
click at [368, 207] on div "Add Column" at bounding box center [348, 150] width 639 height 186
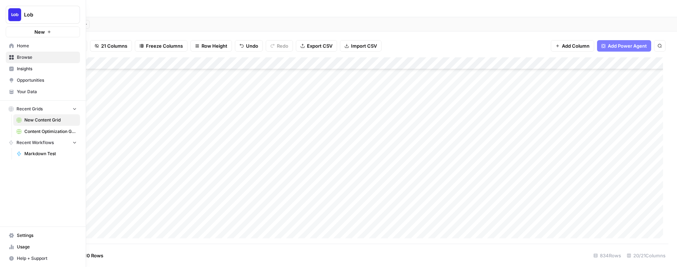
click at [47, 132] on span "Content Optimization Grid" at bounding box center [50, 131] width 52 height 6
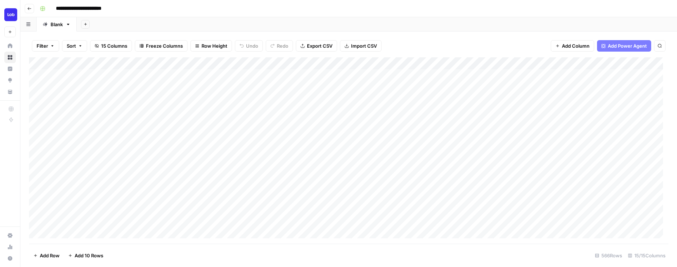
click at [304, 63] on div "Add Column" at bounding box center [348, 150] width 639 height 186
click at [370, 66] on div "Add Column" at bounding box center [348, 150] width 639 height 186
click at [401, 202] on div "Add Column" at bounding box center [348, 150] width 639 height 186
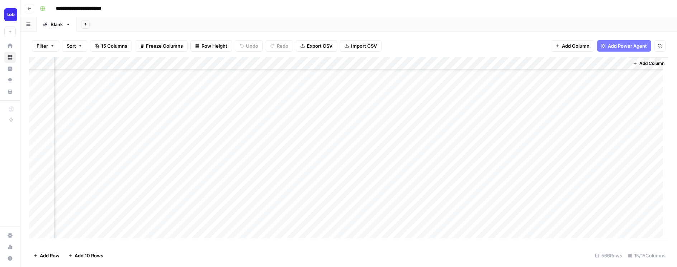
click at [246, 59] on div "Add Column" at bounding box center [348, 150] width 639 height 186
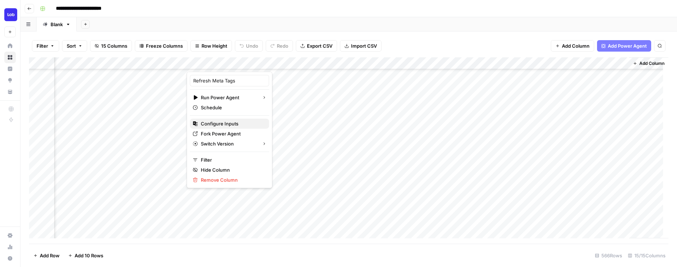
click at [233, 122] on span "Configure Inputs" at bounding box center [232, 123] width 63 height 7
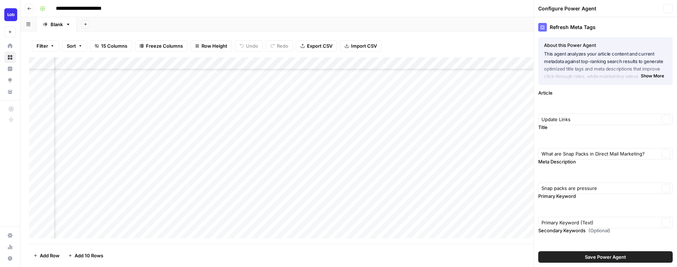
type input "Lob"
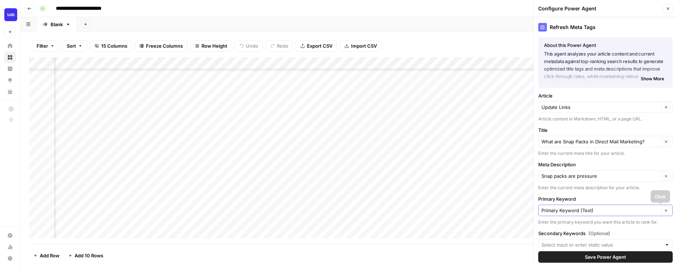
click at [664, 210] on icon "button" at bounding box center [666, 211] width 4 height 4
click at [618, 210] on input "Primary Keyword" at bounding box center [600, 210] width 118 height 7
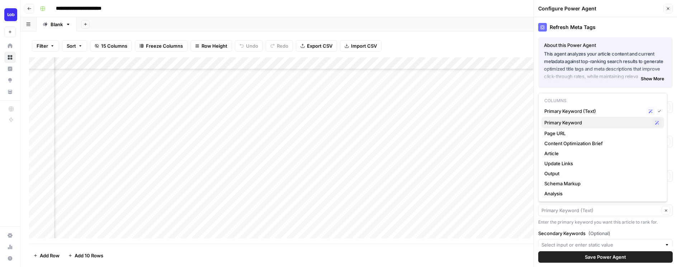
click at [598, 124] on span "Primary Keyword" at bounding box center [596, 122] width 105 height 7
type input "Primary Keyword"
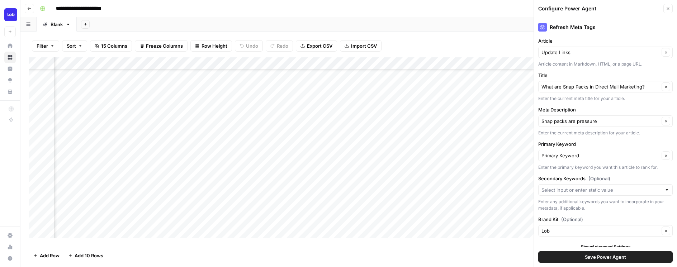
scroll to position [61, 0]
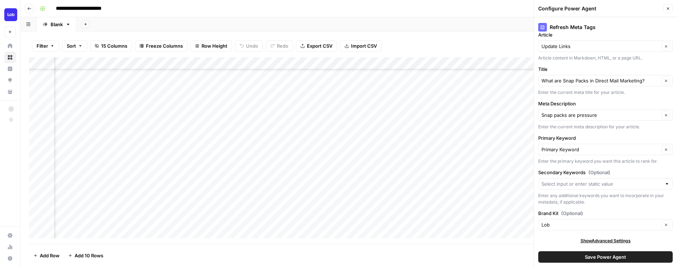
click at [632, 257] on button "Save Power Agent" at bounding box center [605, 256] width 134 height 11
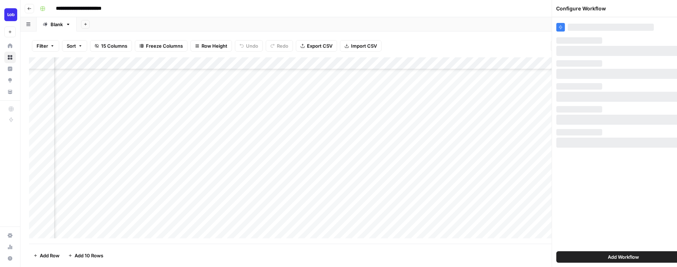
scroll to position [0, 0]
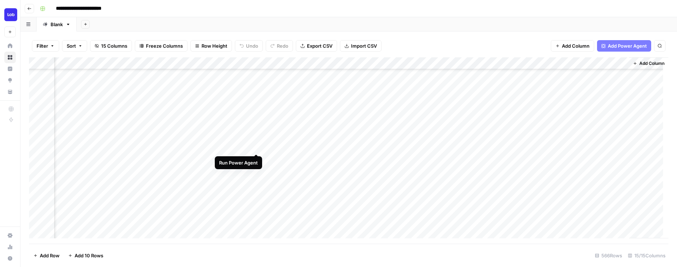
click at [254, 146] on div "Add Column" at bounding box center [348, 150] width 639 height 186
click at [247, 61] on div "Add Column" at bounding box center [348, 150] width 639 height 186
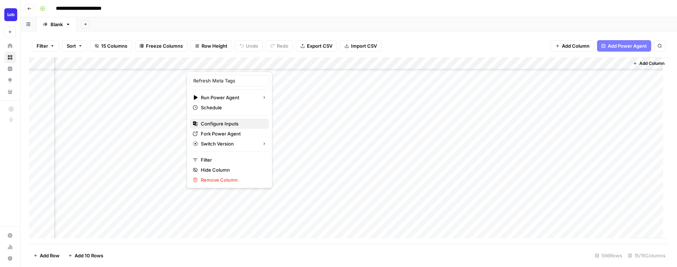
click at [227, 123] on span "Configure Inputs" at bounding box center [232, 123] width 63 height 7
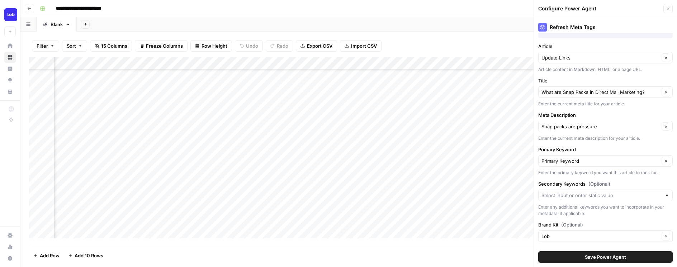
scroll to position [60, 0]
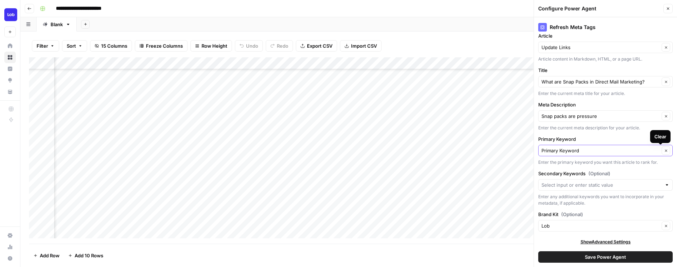
click at [664, 150] on icon "button" at bounding box center [665, 150] width 2 height 2
click at [638, 148] on input "Primary Keyword" at bounding box center [600, 150] width 118 height 7
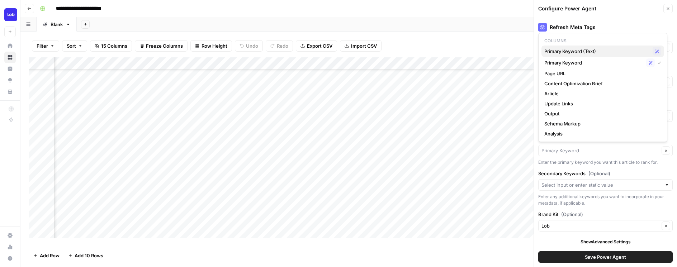
click at [578, 51] on span "Primary Keyword (Text)" at bounding box center [596, 51] width 105 height 7
type input "Primary Keyword (Text)"
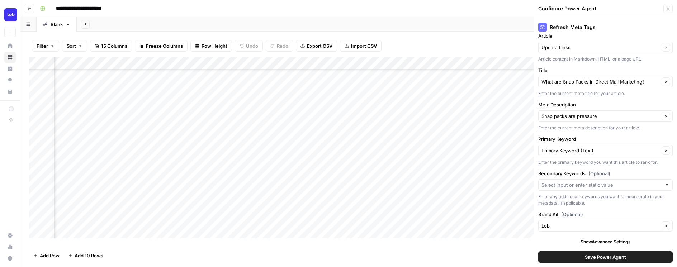
click at [584, 260] on span "Save Power Agent" at bounding box center [604, 256] width 41 height 7
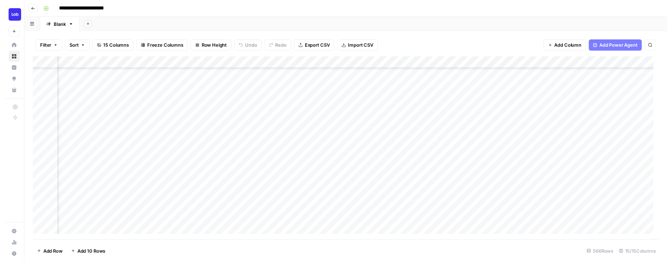
scroll to position [160, 0]
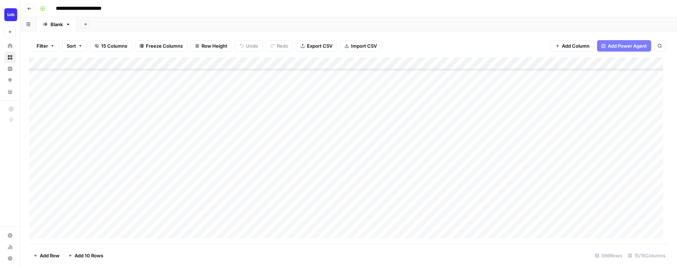
click at [351, 146] on div "Add Column" at bounding box center [348, 150] width 639 height 186
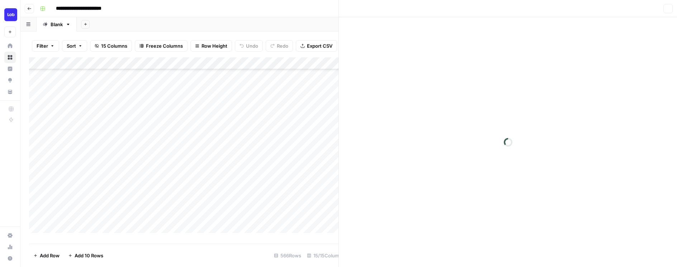
scroll to position [1538, 0]
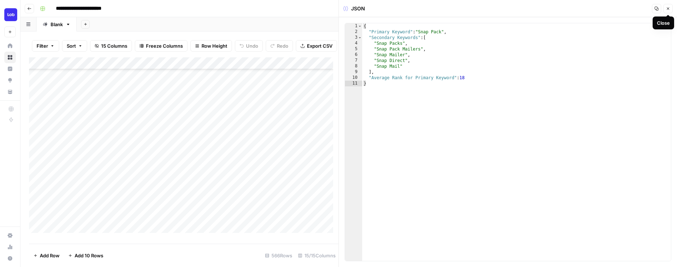
click at [668, 9] on icon "button" at bounding box center [667, 8] width 4 height 4
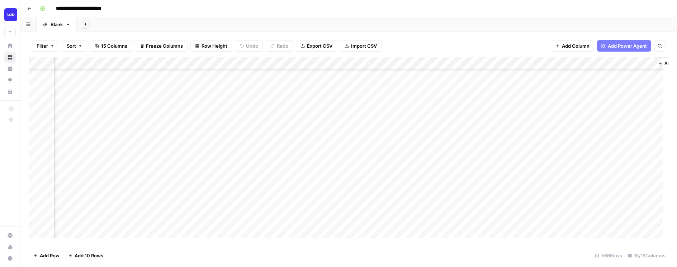
scroll to position [160, 597]
click at [254, 147] on div "Add Column" at bounding box center [348, 150] width 639 height 186
click at [354, 149] on div "Add Column" at bounding box center [348, 150] width 639 height 186
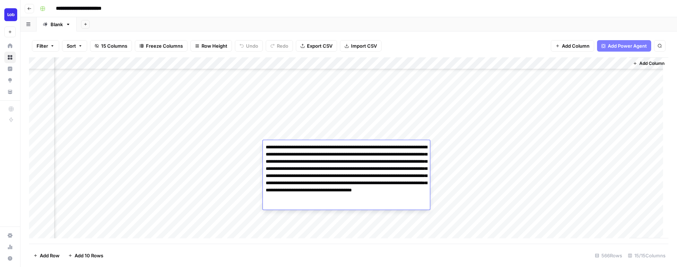
click at [143, 178] on div "Add Column" at bounding box center [348, 150] width 639 height 186
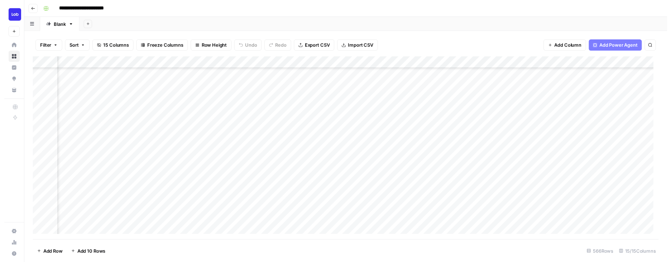
scroll to position [160, 40]
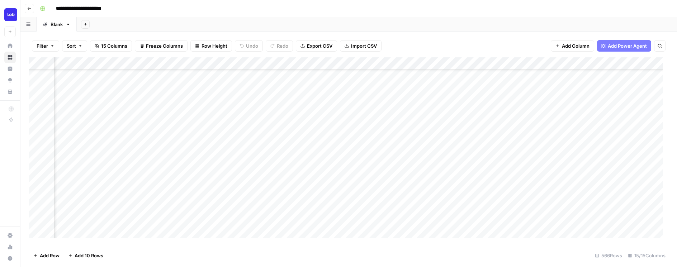
click at [213, 63] on div "Add Column" at bounding box center [348, 150] width 639 height 186
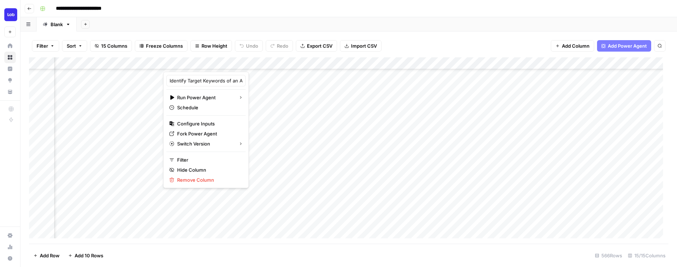
click at [280, 186] on div "Add Column" at bounding box center [348, 150] width 639 height 186
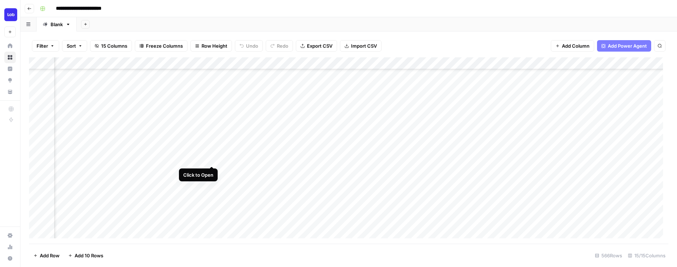
click at [212, 159] on div "Add Column" at bounding box center [348, 150] width 639 height 186
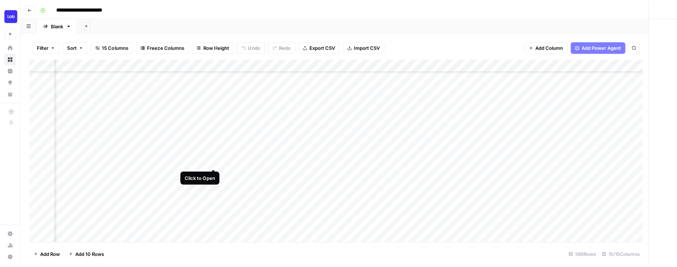
scroll to position [1538, 0]
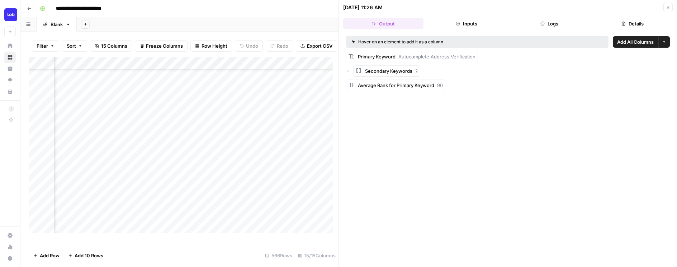
click at [661, 39] on button "More options" at bounding box center [663, 41] width 11 height 11
click at [374, 70] on span "Secondary Keywords" at bounding box center [388, 70] width 47 height 7
click at [632, 44] on span "Add All Columns" at bounding box center [635, 41] width 37 height 7
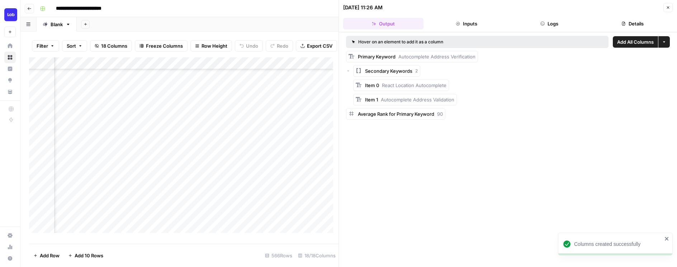
scroll to position [160, 53]
click at [667, 9] on icon "button" at bounding box center [667, 7] width 4 height 4
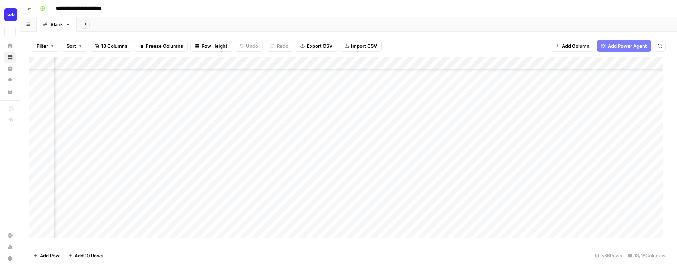
click at [401, 64] on div "Add Column" at bounding box center [348, 150] width 639 height 186
click at [382, 130] on span "Remove Column" at bounding box center [388, 133] width 63 height 7
click at [314, 75] on span "Delete" at bounding box center [312, 74] width 15 height 7
click at [274, 62] on div "Add Column" at bounding box center [348, 150] width 639 height 186
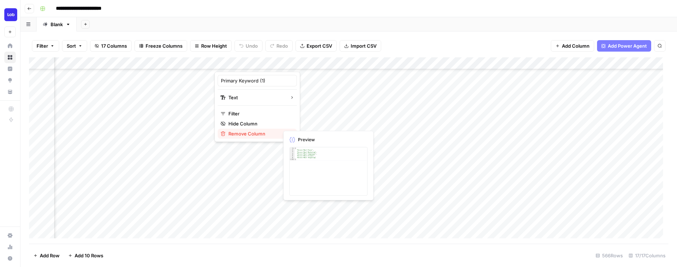
click at [255, 133] on span "Remove Column" at bounding box center [259, 133] width 63 height 7
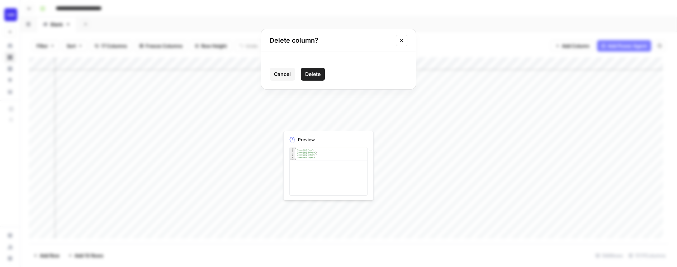
click at [323, 76] on button "Delete" at bounding box center [313, 74] width 24 height 13
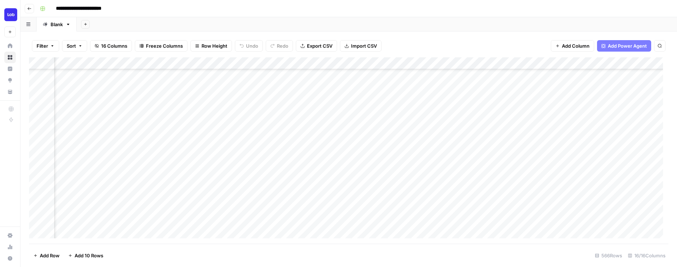
scroll to position [160, 620]
click at [288, 66] on div "Add Column" at bounding box center [348, 150] width 639 height 186
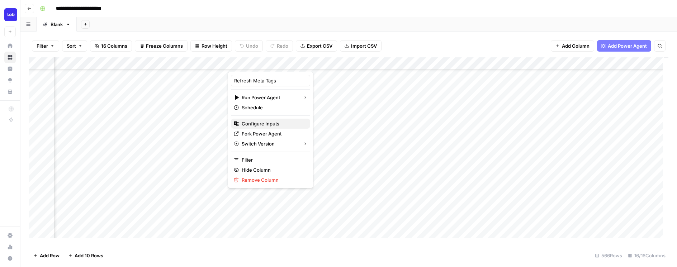
click at [274, 121] on span "Configure Inputs" at bounding box center [273, 123] width 63 height 7
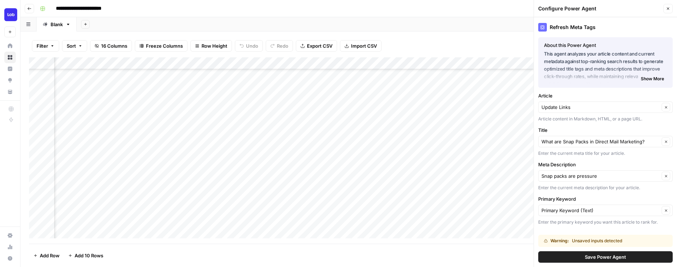
scroll to position [77, 0]
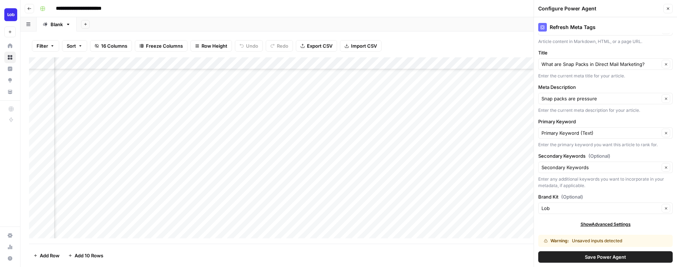
click at [604, 262] on button "Save Power Agent" at bounding box center [605, 256] width 134 height 11
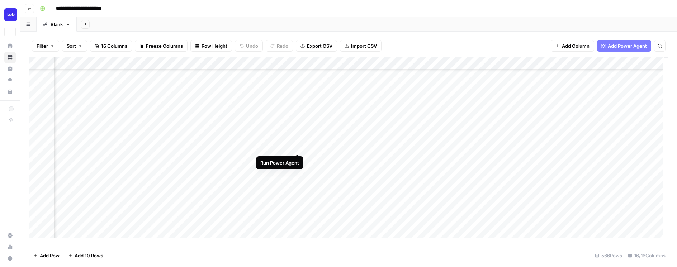
click at [296, 146] on div "Add Column" at bounding box center [348, 150] width 639 height 186
click at [290, 62] on div "Add Column" at bounding box center [348, 150] width 639 height 186
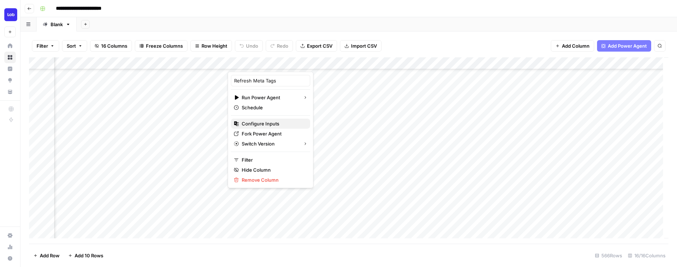
click at [268, 123] on span "Configure Inputs" at bounding box center [273, 123] width 63 height 7
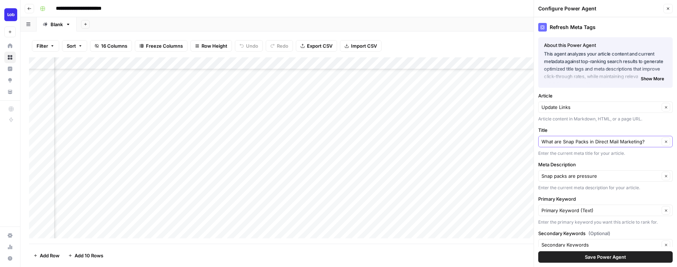
click at [664, 141] on icon "button" at bounding box center [666, 142] width 4 height 4
click at [617, 141] on input "Title" at bounding box center [601, 141] width 120 height 7
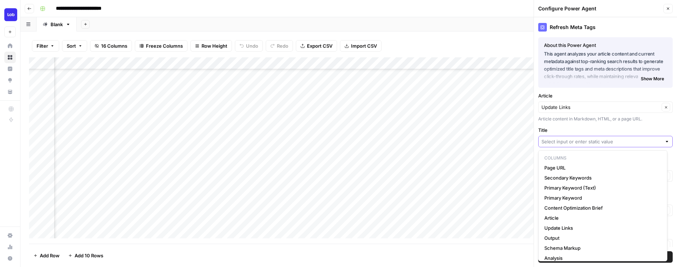
paste input "Autocomplete and Verify Address With React Components"
type input "Autocomplete and Verify Address With React Components"
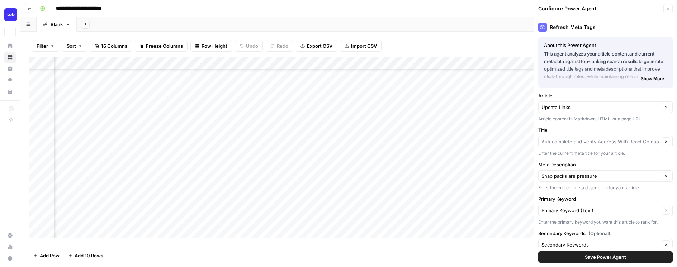
type input "Autocomplete and Verify Address With React Components"
click at [664, 177] on icon "button" at bounding box center [666, 176] width 4 height 4
click at [607, 178] on input "Meta Description" at bounding box center [601, 175] width 120 height 7
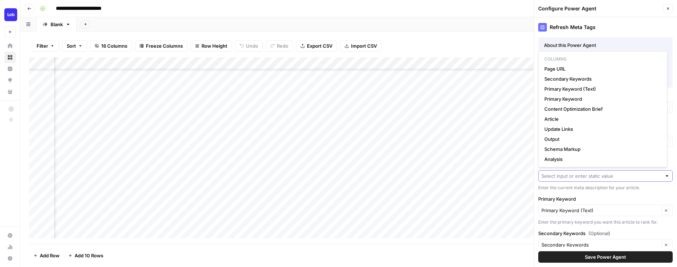
paste input "In this article, we’ll show you how to add address autocomplete to a single tex…"
type input "In this article, we’ll show you how to add address autocomplete to a single tex…"
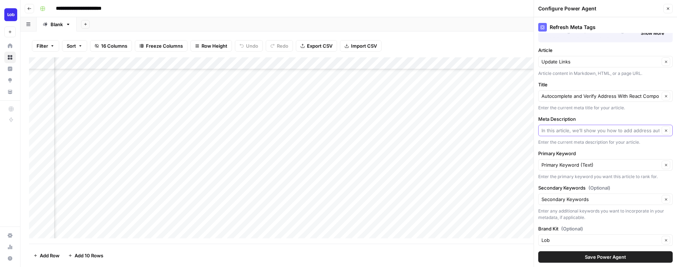
scroll to position [48, 0]
type input "In this article, we’ll show you how to add address autocomplete to a single tex…"
click at [634, 254] on button "Save Power Agent" at bounding box center [605, 256] width 134 height 11
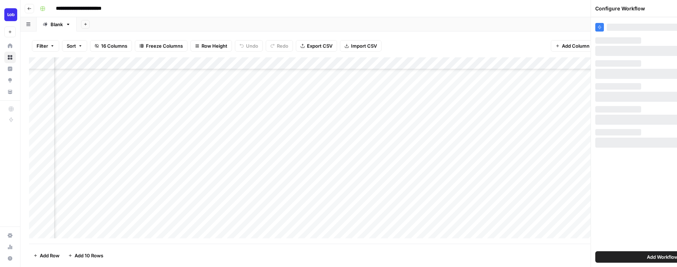
scroll to position [0, 0]
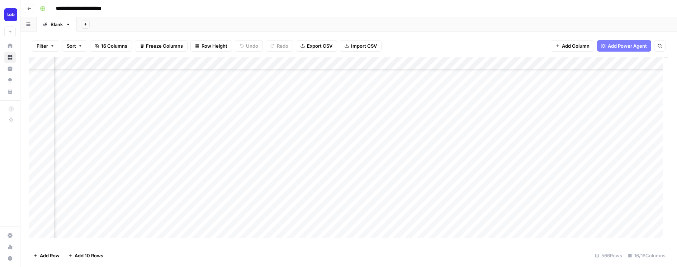
click at [376, 157] on div "Add Column" at bounding box center [348, 150] width 639 height 186
click at [393, 159] on div "Add Column" at bounding box center [348, 150] width 639 height 186
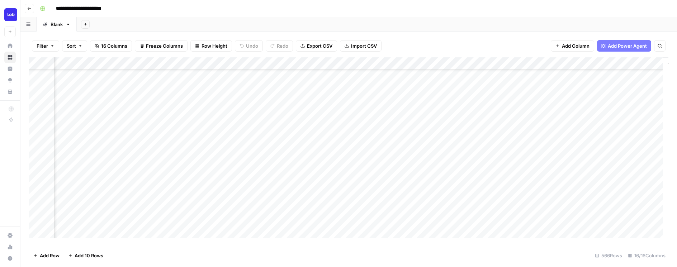
click at [393, 159] on div "Add Column" at bounding box center [348, 150] width 639 height 186
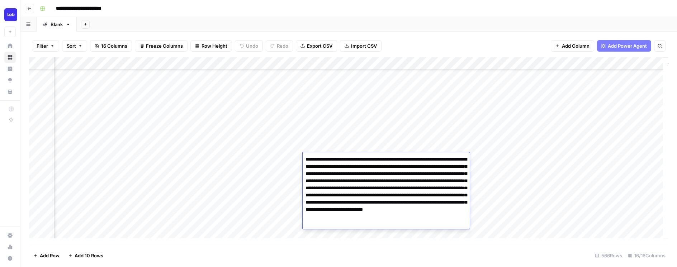
click at [575, 168] on div "Add Column" at bounding box center [348, 150] width 639 height 186
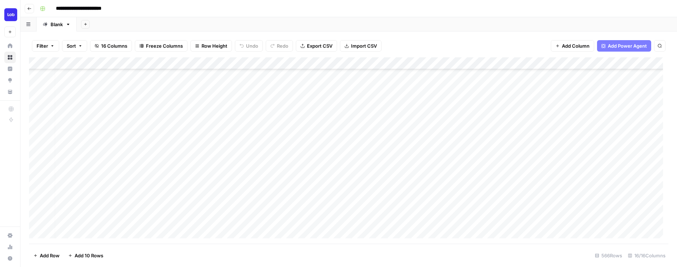
scroll to position [160, 0]
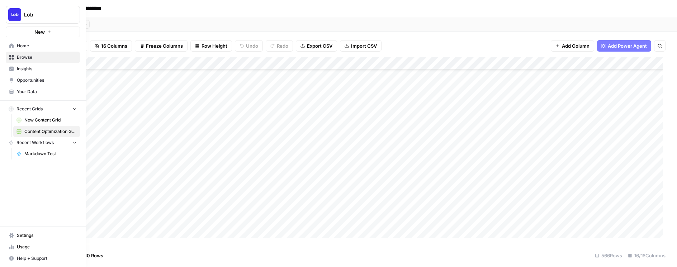
click at [41, 119] on span "New Content Grid" at bounding box center [50, 120] width 52 height 6
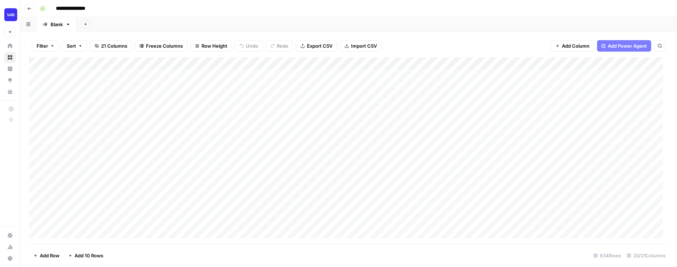
click at [287, 210] on div "Add Column" at bounding box center [348, 150] width 639 height 186
click at [496, 158] on div "Add Column" at bounding box center [348, 150] width 639 height 186
click at [624, 145] on div "Add Column" at bounding box center [348, 150] width 639 height 186
click at [651, 145] on div "Add Column" at bounding box center [348, 150] width 639 height 186
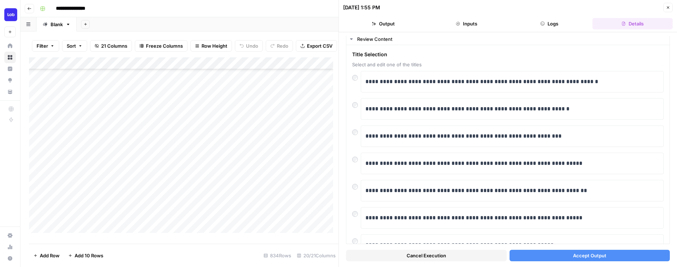
scroll to position [18, 0]
click at [359, 134] on div at bounding box center [356, 131] width 9 height 10
click at [529, 254] on button "Accept Output" at bounding box center [589, 255] width 161 height 11
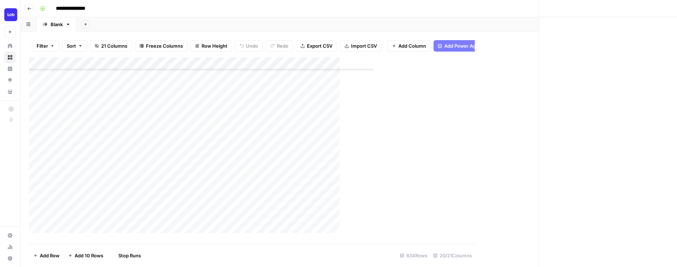
scroll to position [1538, 0]
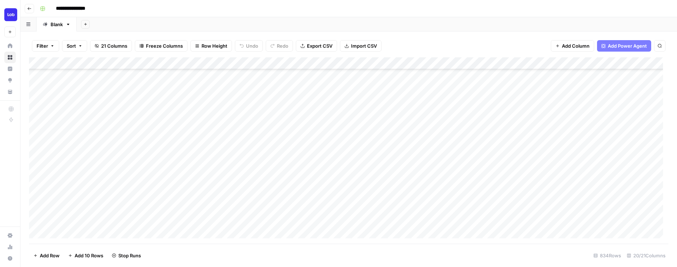
click at [556, 134] on div "Add Column" at bounding box center [348, 150] width 639 height 186
